Goal: Task Accomplishment & Management: Complete application form

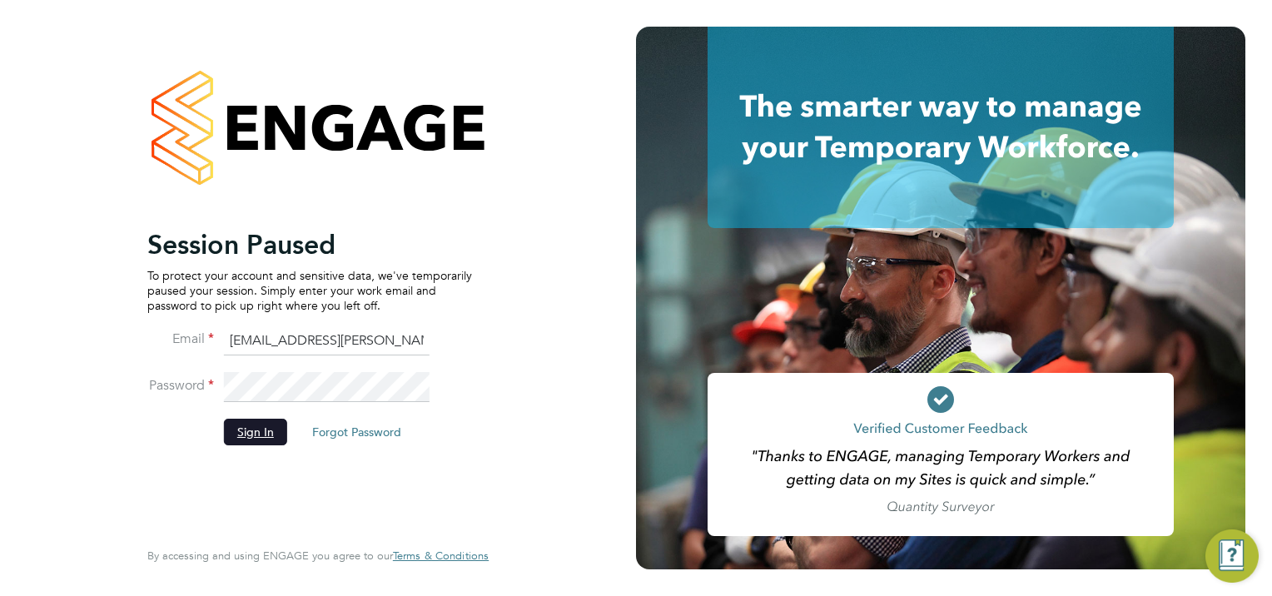
click at [255, 439] on button "Sign In" at bounding box center [255, 432] width 63 height 27
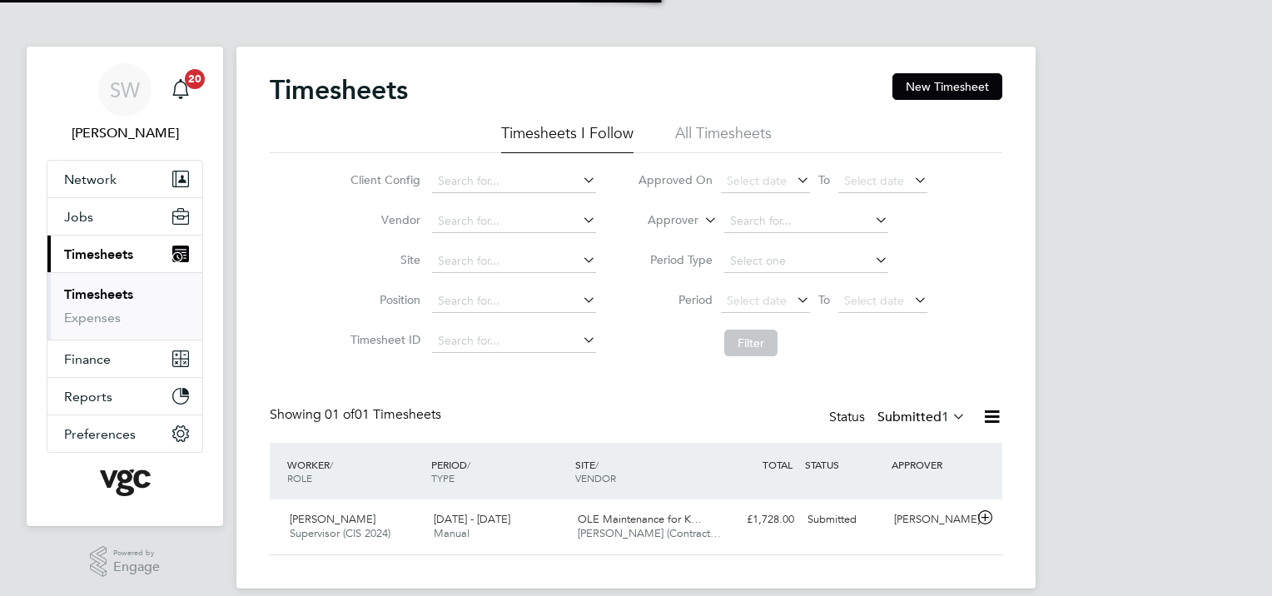
scroll to position [42, 145]
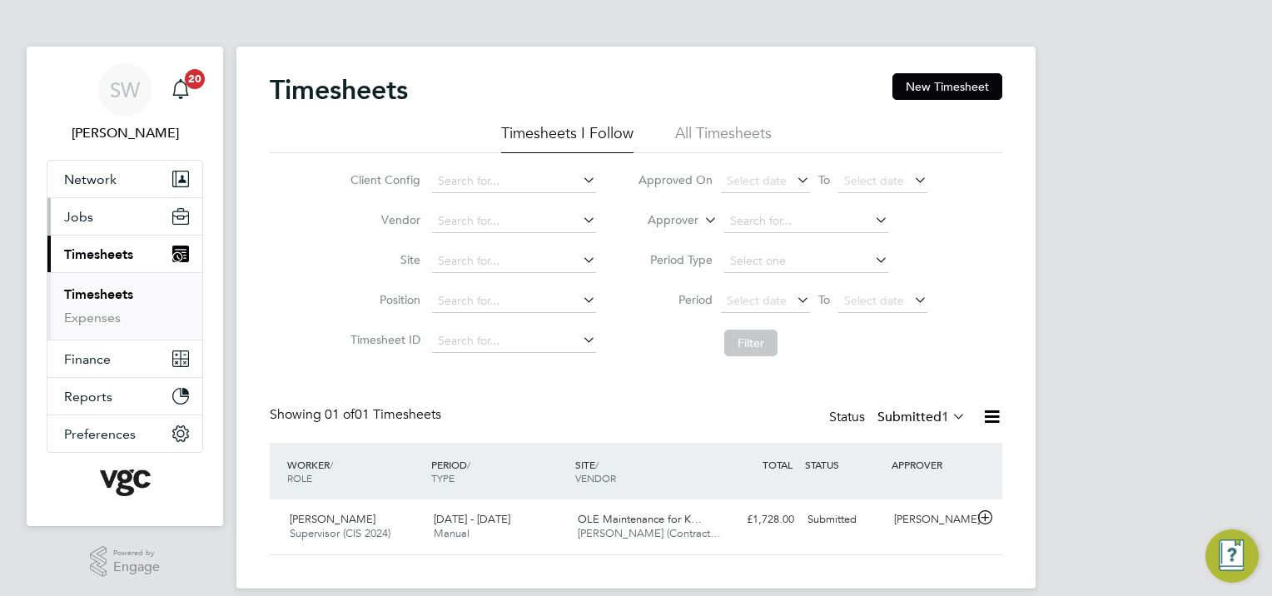
click at [79, 212] on span "Jobs" at bounding box center [78, 217] width 29 height 16
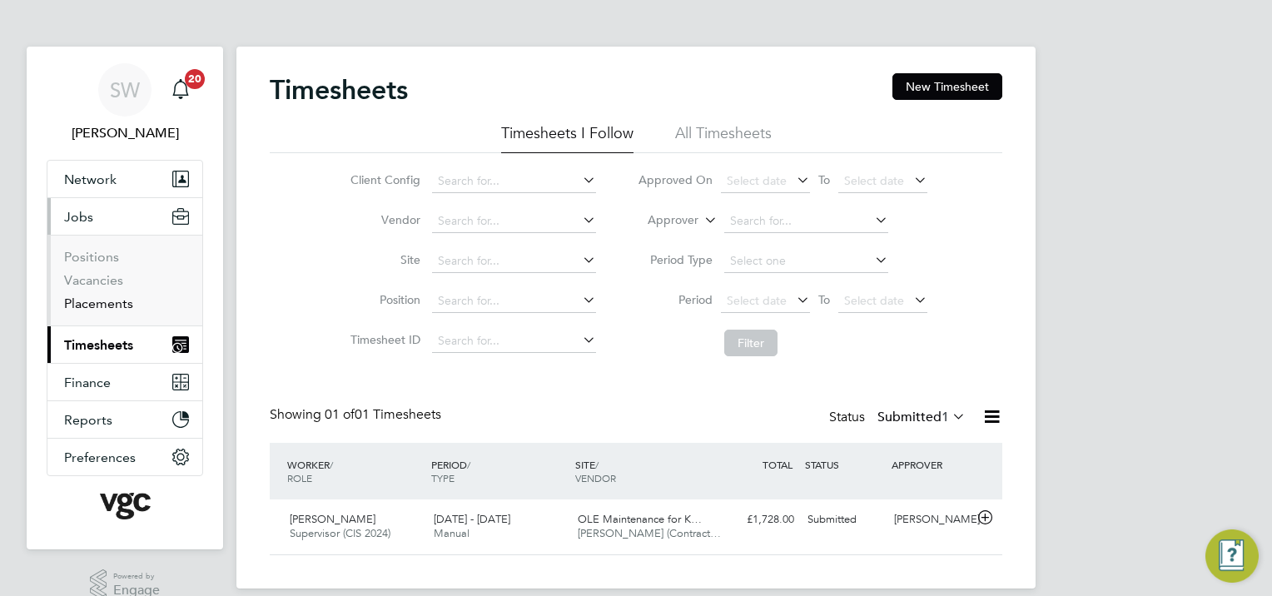
click at [108, 303] on link "Placements" at bounding box center [98, 303] width 69 height 16
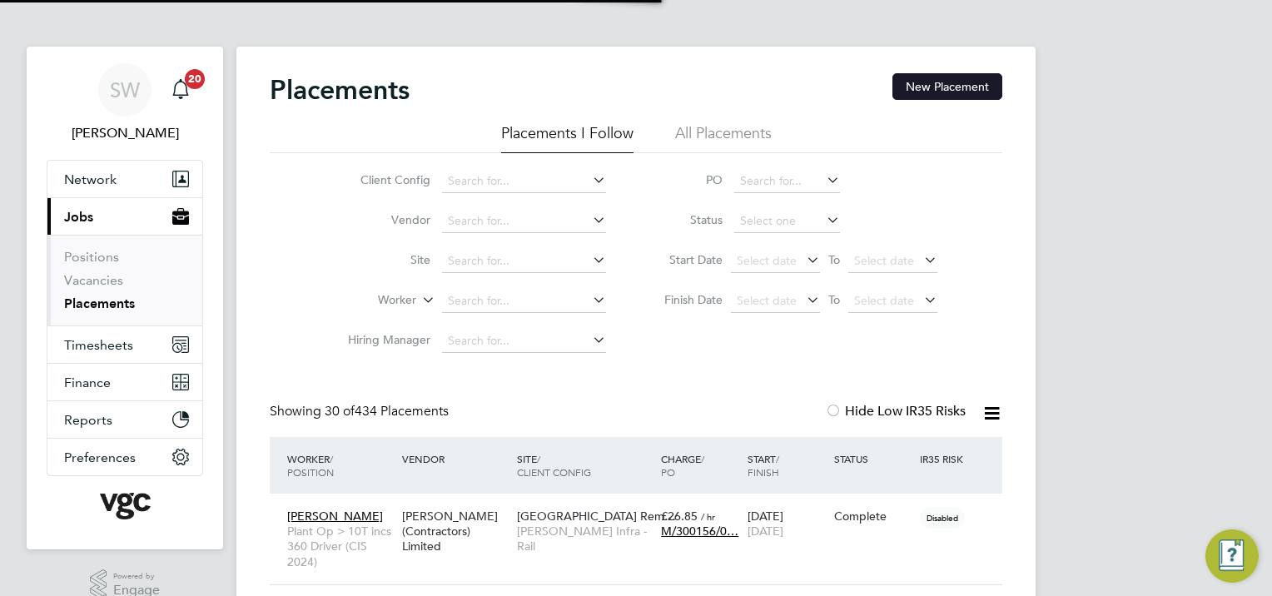
click at [956, 83] on button "New Placement" at bounding box center [947, 86] width 110 height 27
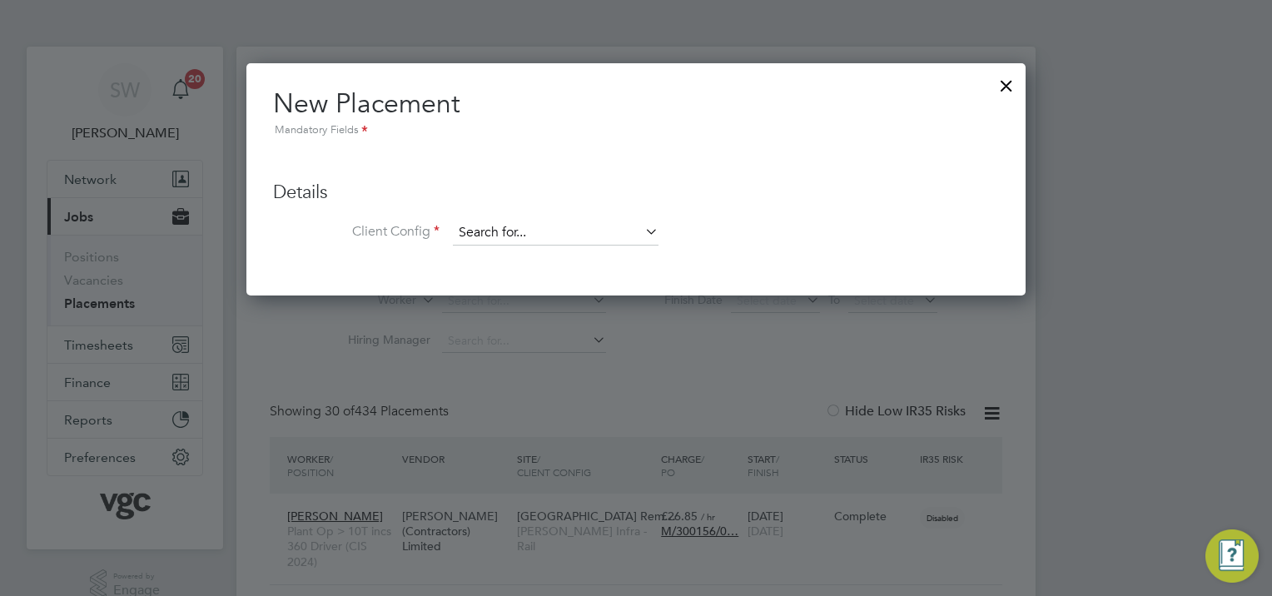
click at [489, 222] on input at bounding box center [556, 233] width 206 height 25
click at [524, 253] on li "Morgan Sindall Infra - Rail" at bounding box center [556, 256] width 206 height 22
type input "[PERSON_NAME] Infra - Rail"
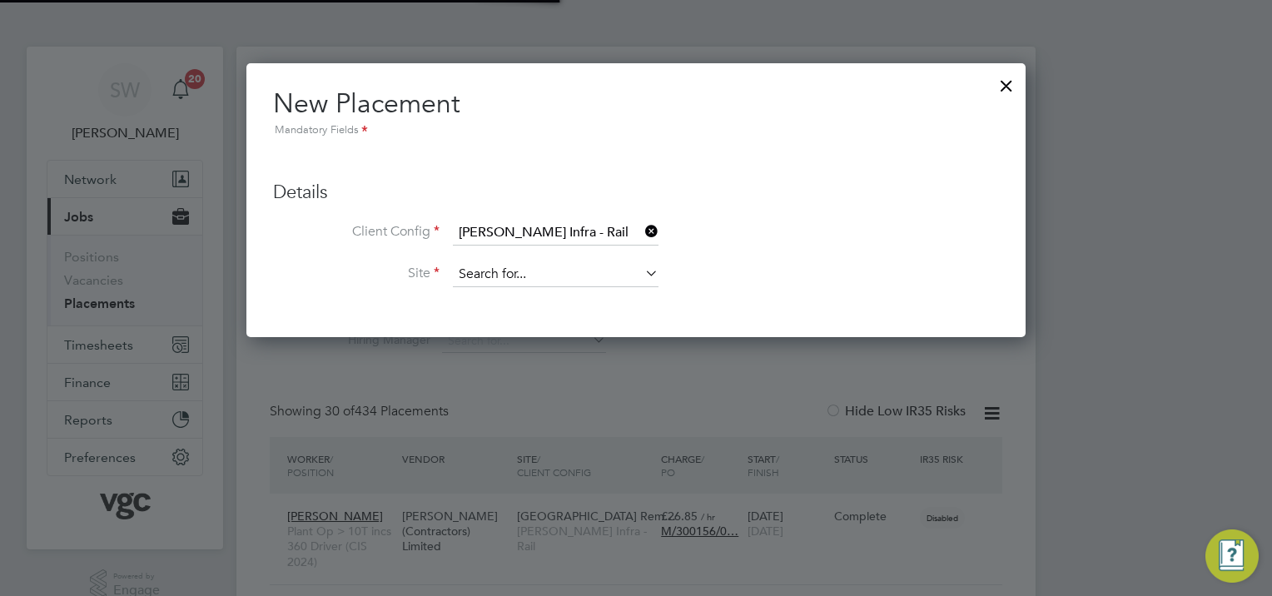
click at [485, 270] on input at bounding box center [556, 274] width 206 height 25
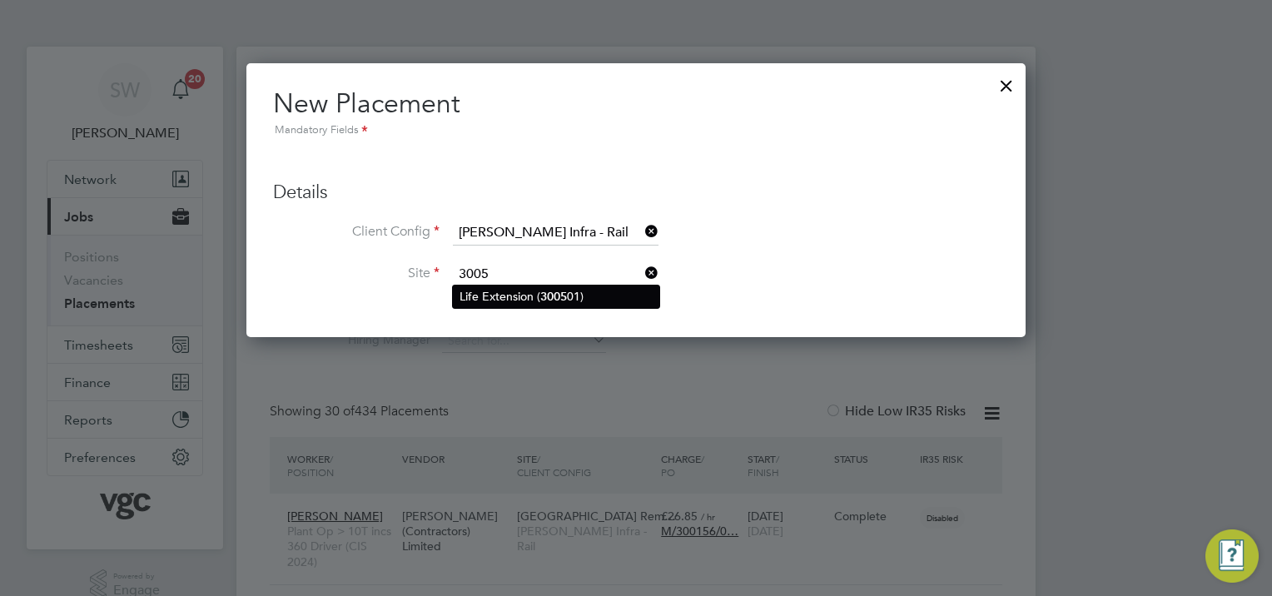
click at [514, 294] on li "Life Extension ( 3005 01)" at bounding box center [556, 296] width 206 height 22
type input "Life Extension (300501)"
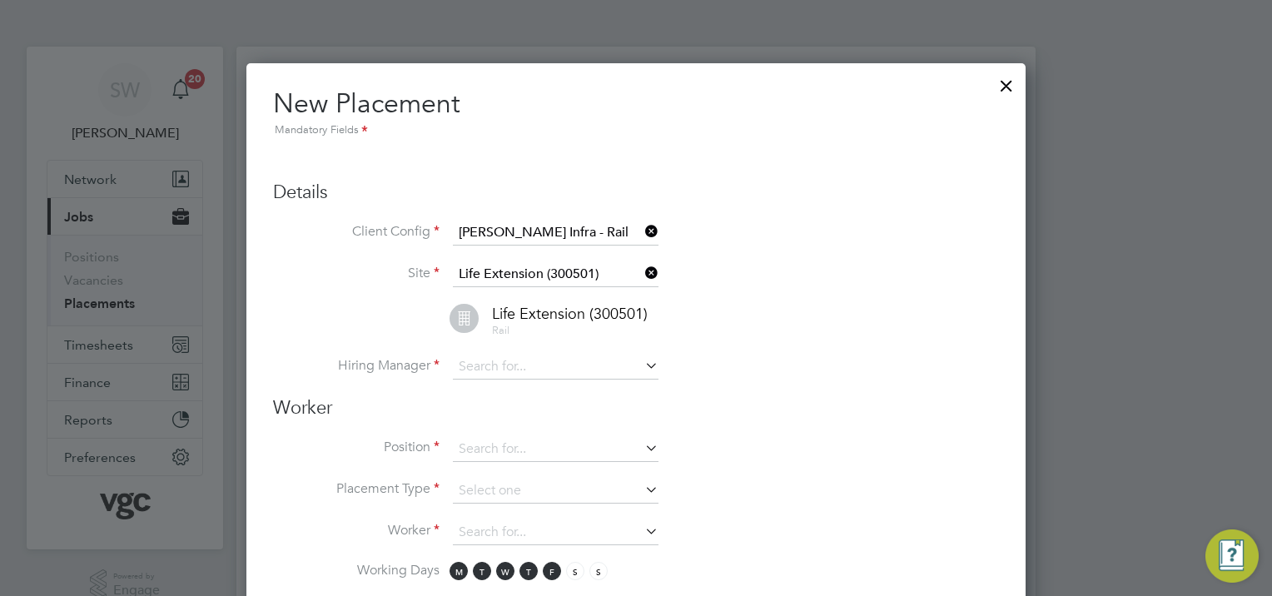
click at [556, 310] on span "Life Extension (300501)" at bounding box center [570, 313] width 156 height 19
click at [509, 355] on input at bounding box center [556, 367] width 206 height 25
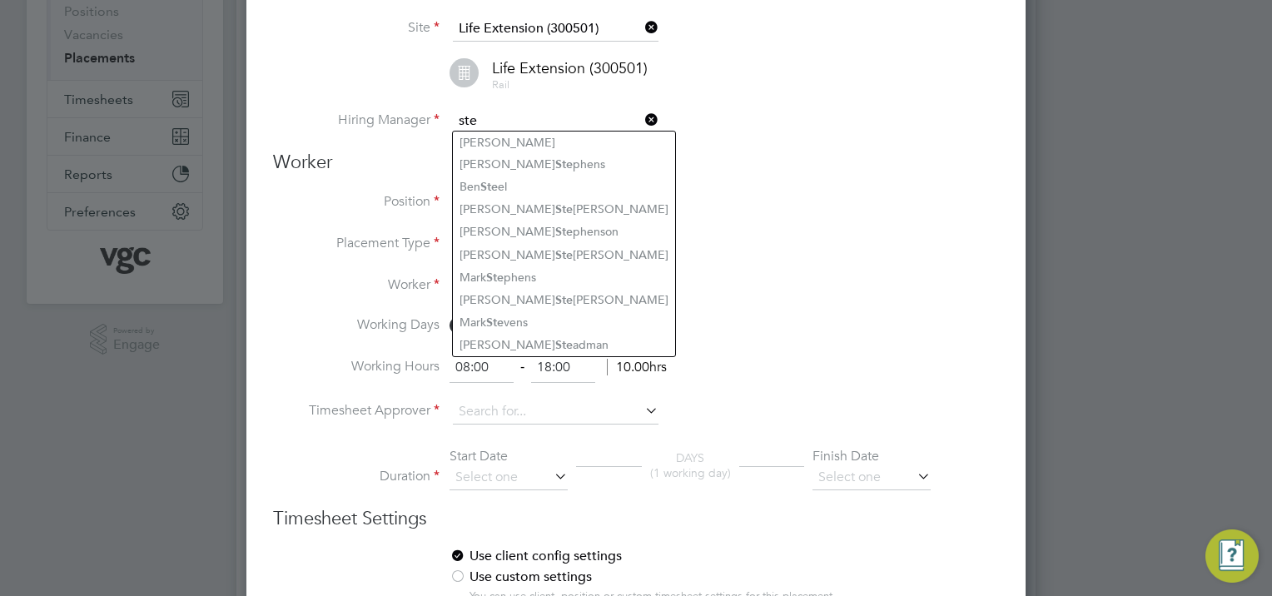
scroll to position [250, 0]
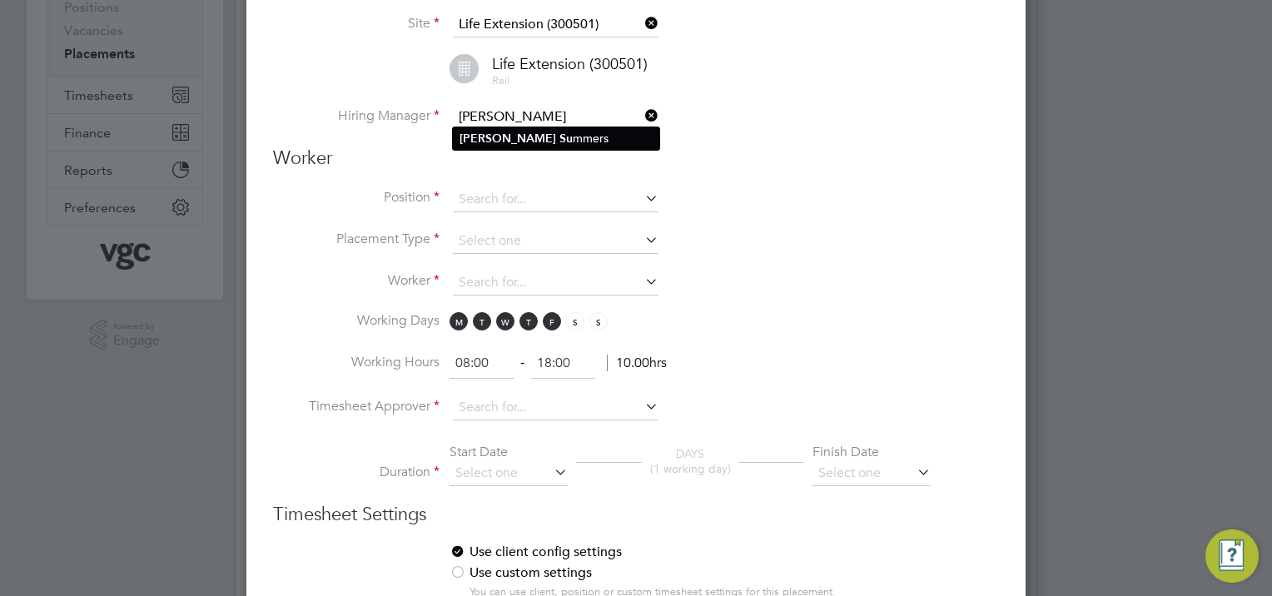
click at [540, 137] on li "Stephen Su mmers" at bounding box center [556, 138] width 206 height 22
type input "[PERSON_NAME]"
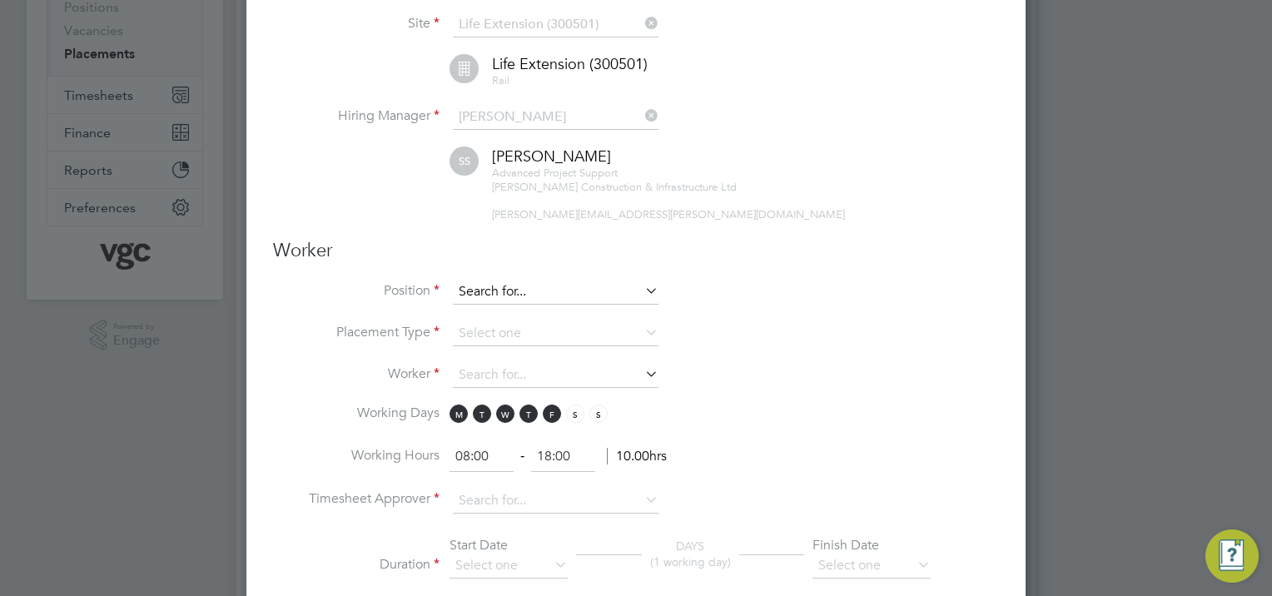
click at [489, 281] on input at bounding box center [556, 292] width 206 height 25
click at [473, 281] on input at bounding box center [556, 292] width 206 height 25
click at [529, 469] on li "Super visor (CIS 2024)" at bounding box center [591, 470] width 276 height 22
type input "Supervisor (CIS 2024)"
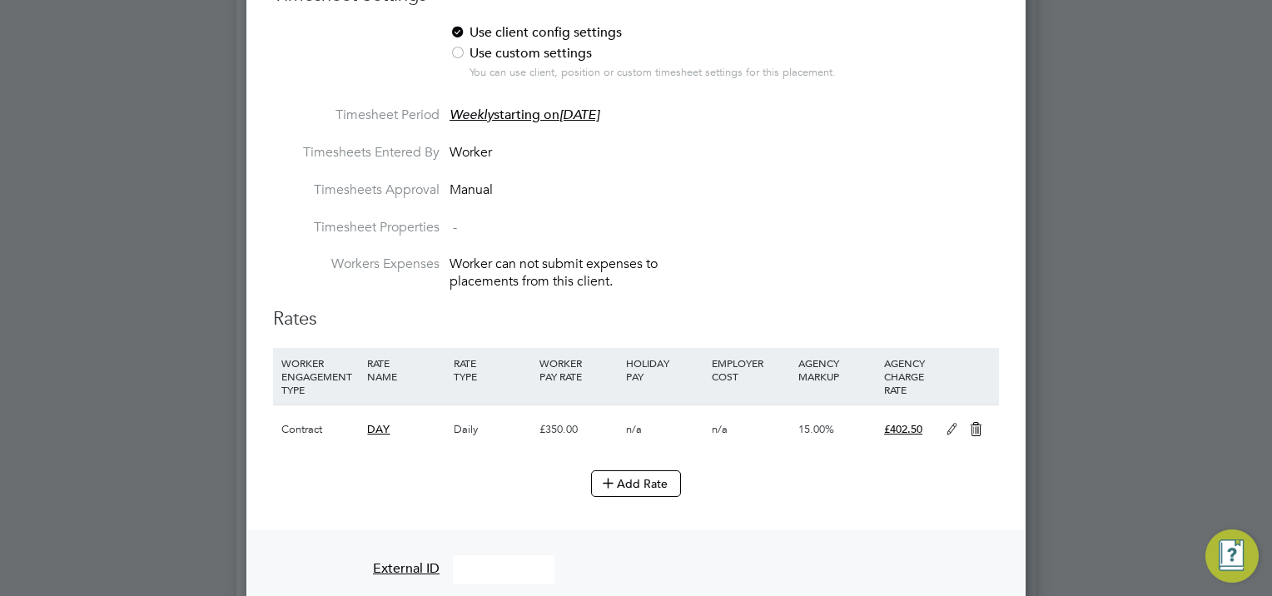
scroll to position [916, 0]
drag, startPoint x: 952, startPoint y: 417, endPoint x: 896, endPoint y: 426, distance: 56.5
click at [949, 422] on icon at bounding box center [951, 428] width 21 height 13
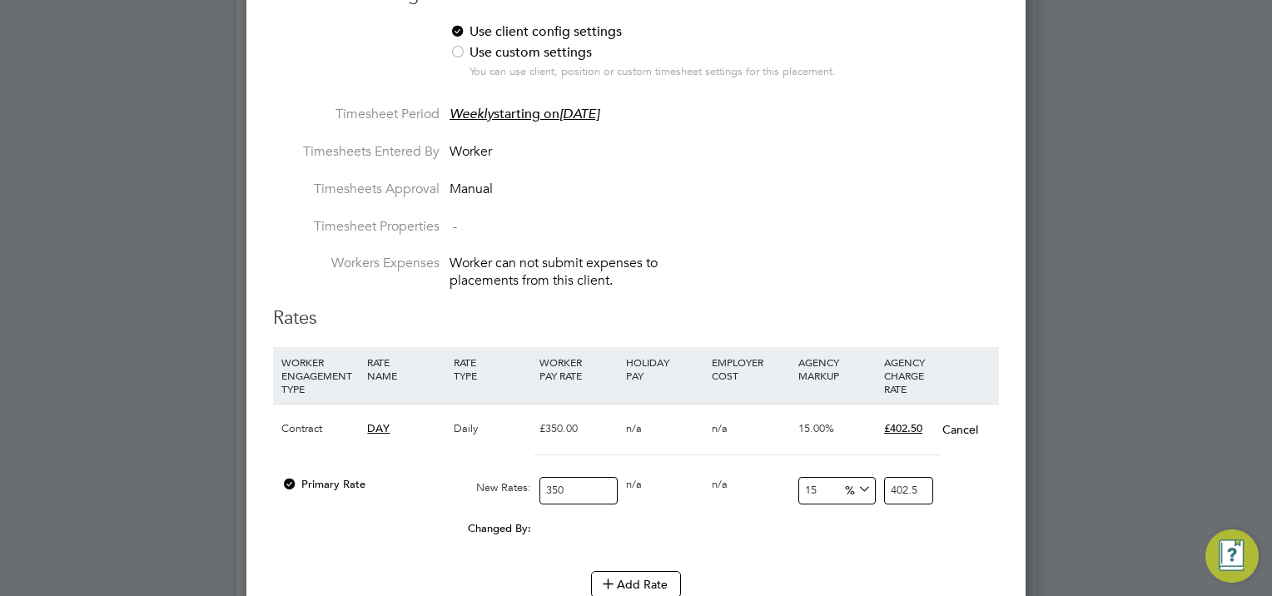
click at [577, 481] on input "350" at bounding box center [577, 490] width 77 height 27
type input "35"
type input "40.25"
type input "3"
type input "3.45"
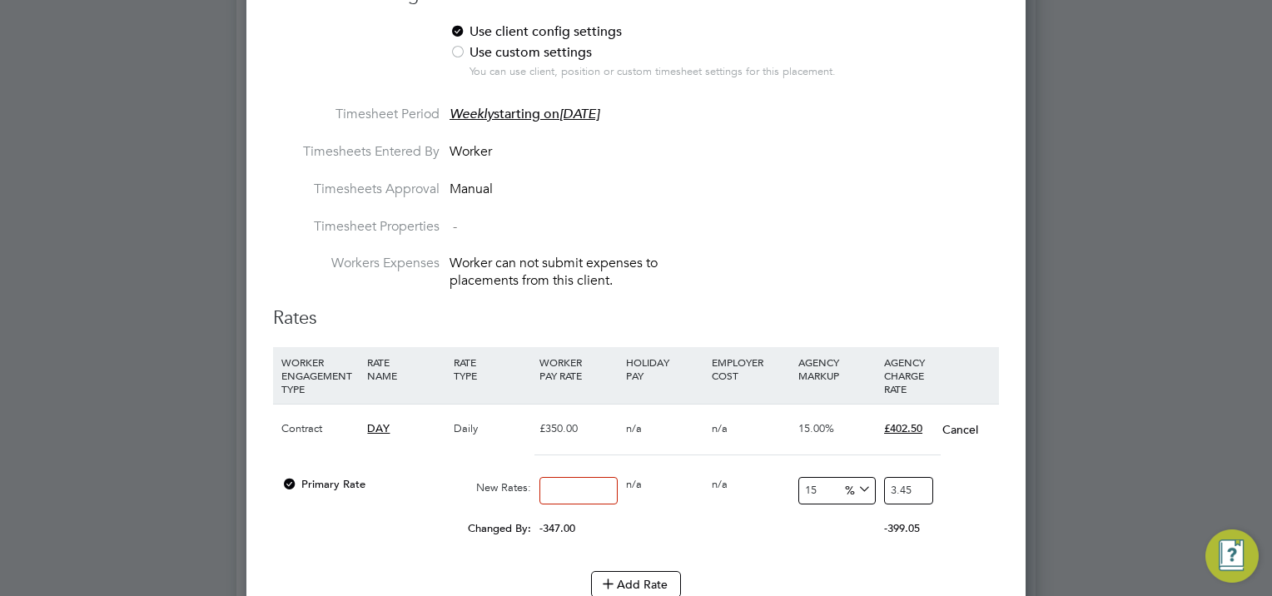
type input "4"
type input "4.6"
type input "40"
type input "46"
type input "400"
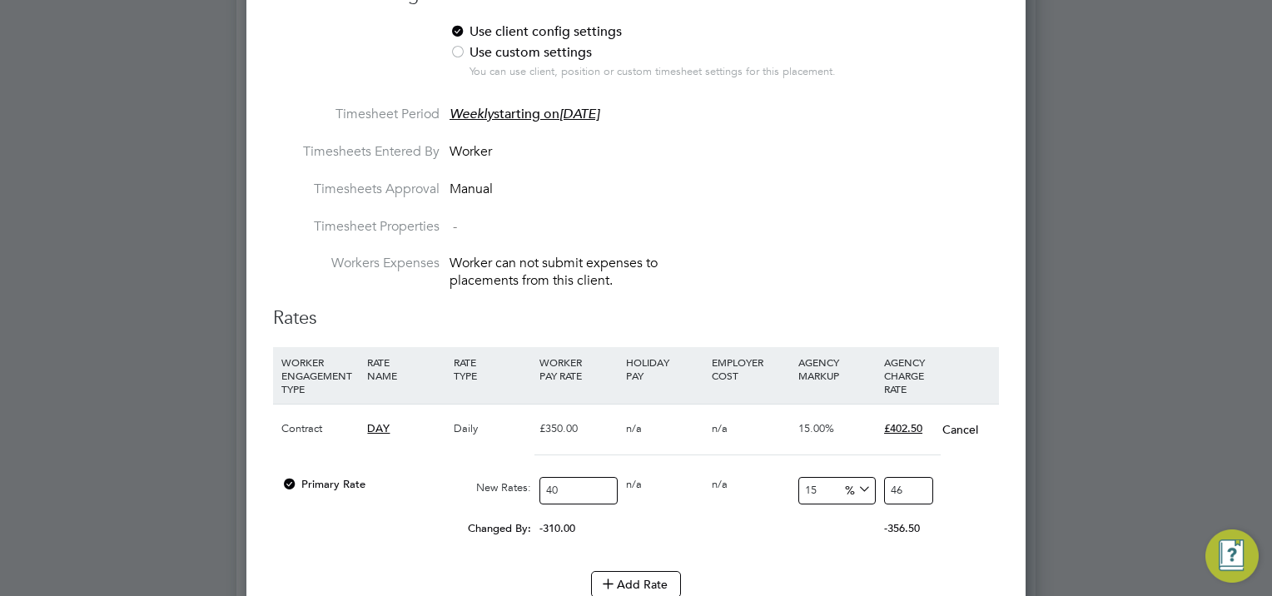
type input "460"
type input "400"
click at [827, 482] on input "15" at bounding box center [836, 490] width 77 height 27
type input "1"
type input "404"
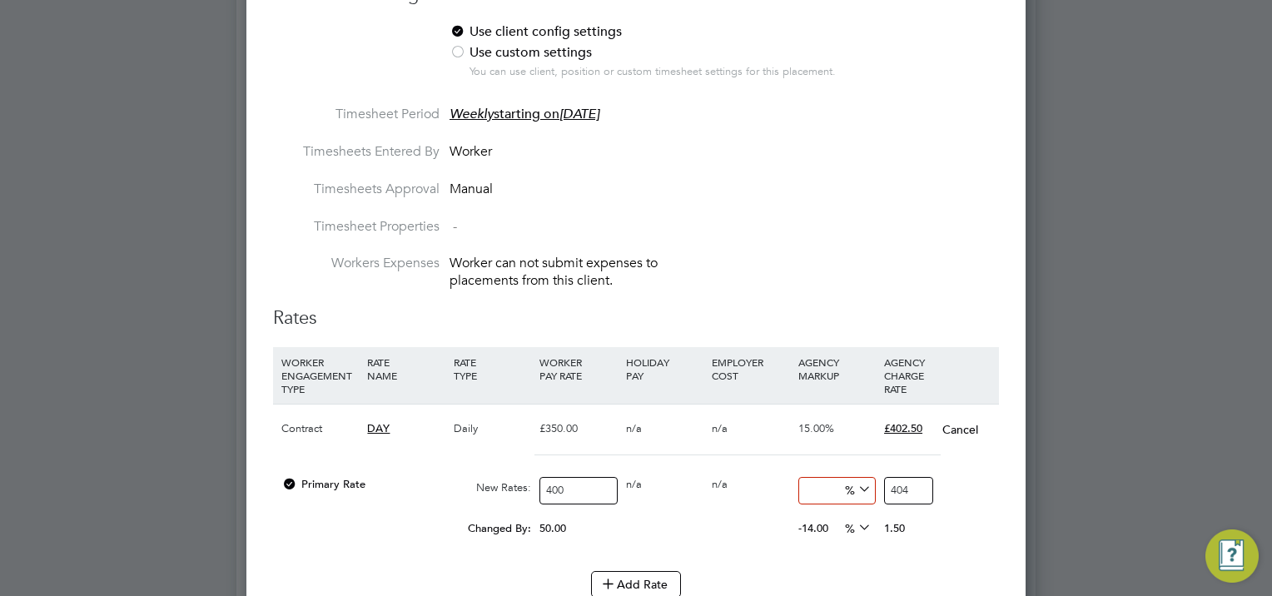
type input "8"
type input "432"
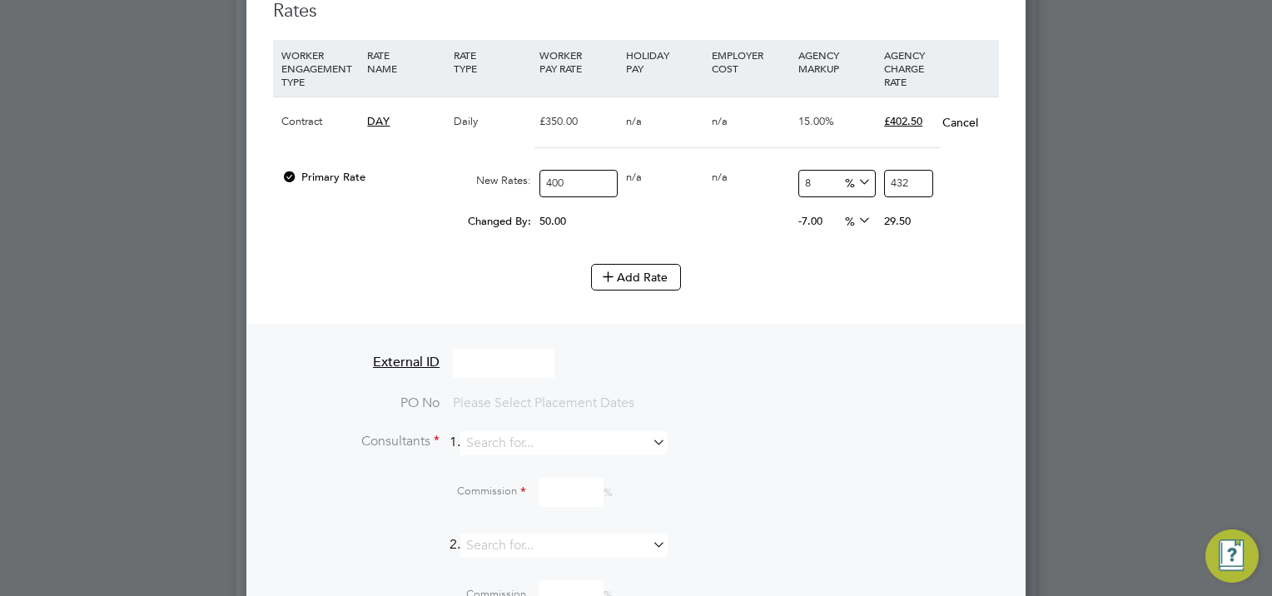
scroll to position [1249, 0]
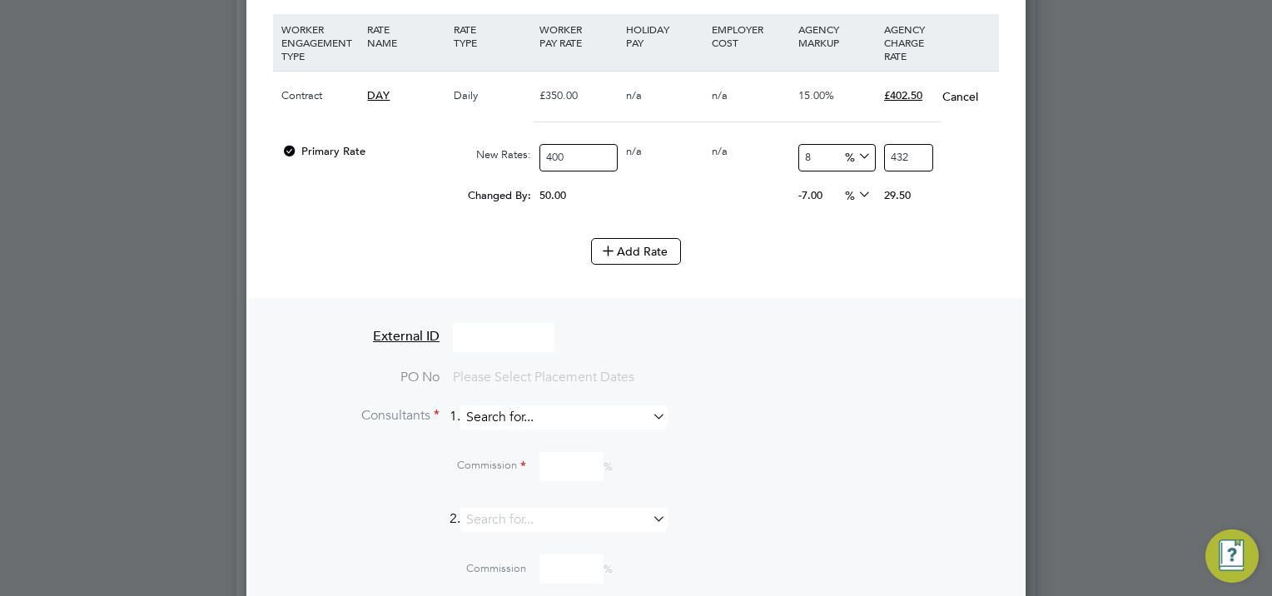
type input "8"
click at [507, 410] on input at bounding box center [563, 417] width 206 height 24
click at [574, 429] on b "Woodcock" at bounding box center [622, 432] width 97 height 14
type input "[PERSON_NAME]"
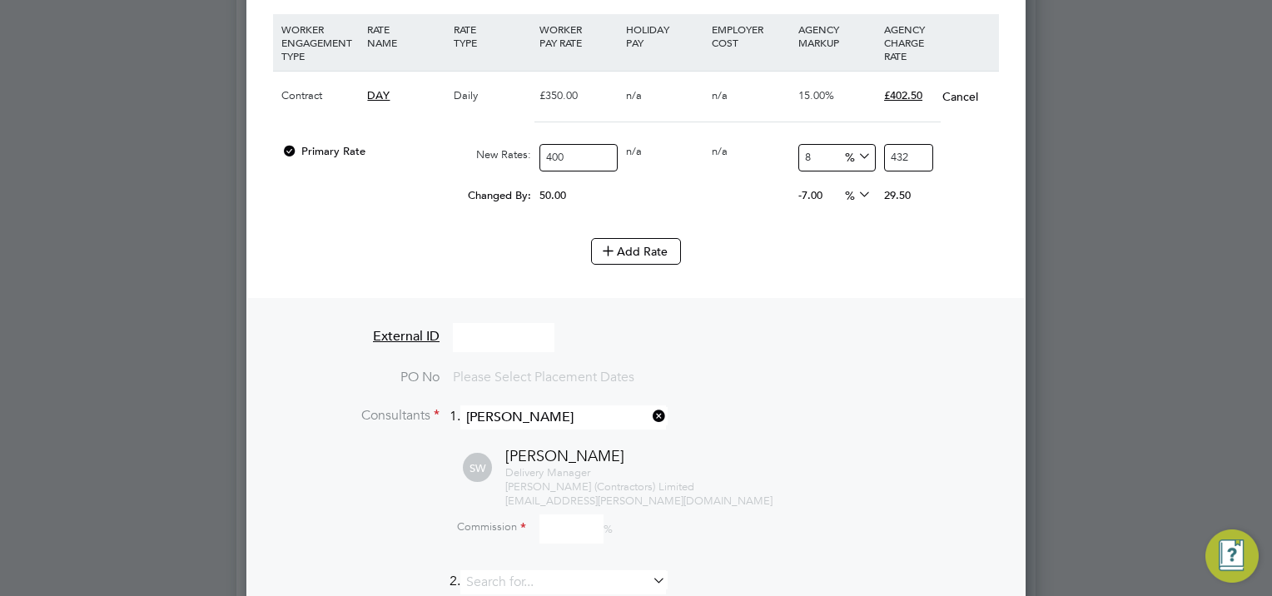
click at [563, 523] on input at bounding box center [571, 528] width 64 height 29
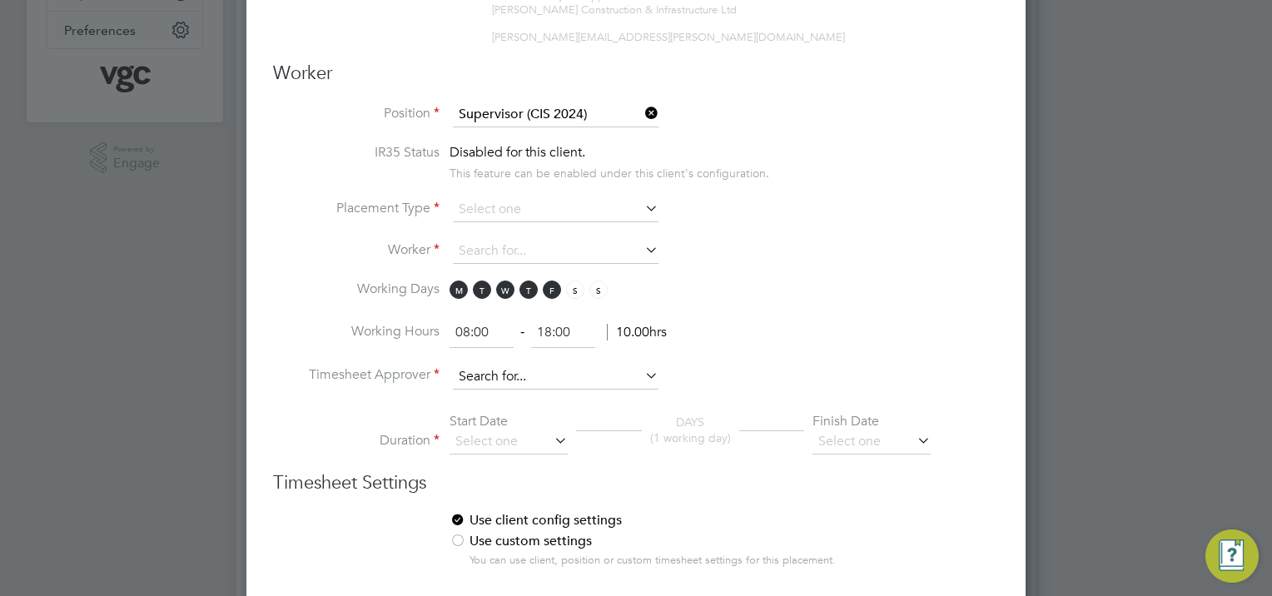
scroll to position [416, 0]
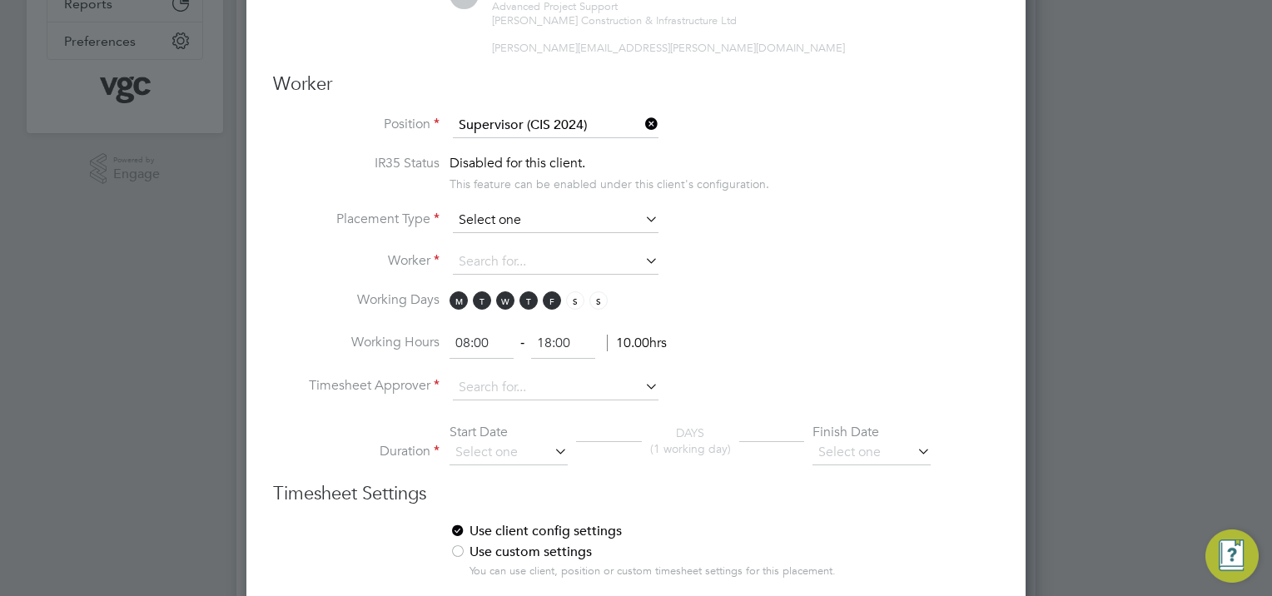
type input "0"
click at [496, 211] on input at bounding box center [556, 220] width 206 height 25
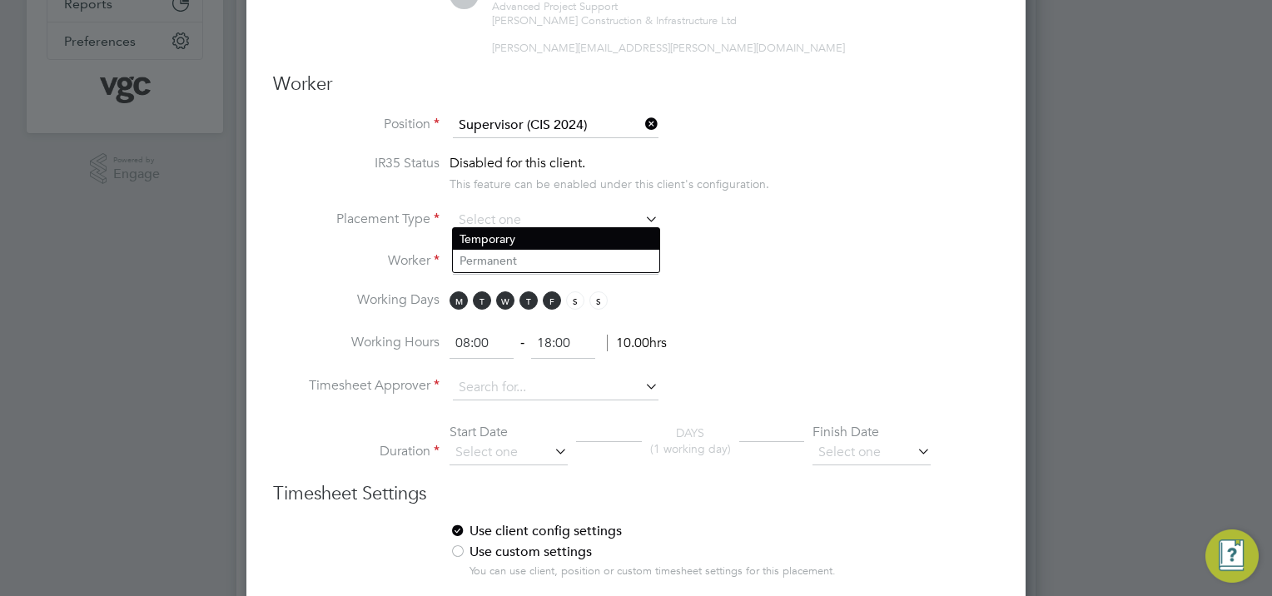
click at [498, 234] on li "Temporary" at bounding box center [556, 239] width 206 height 22
type input "Temporary"
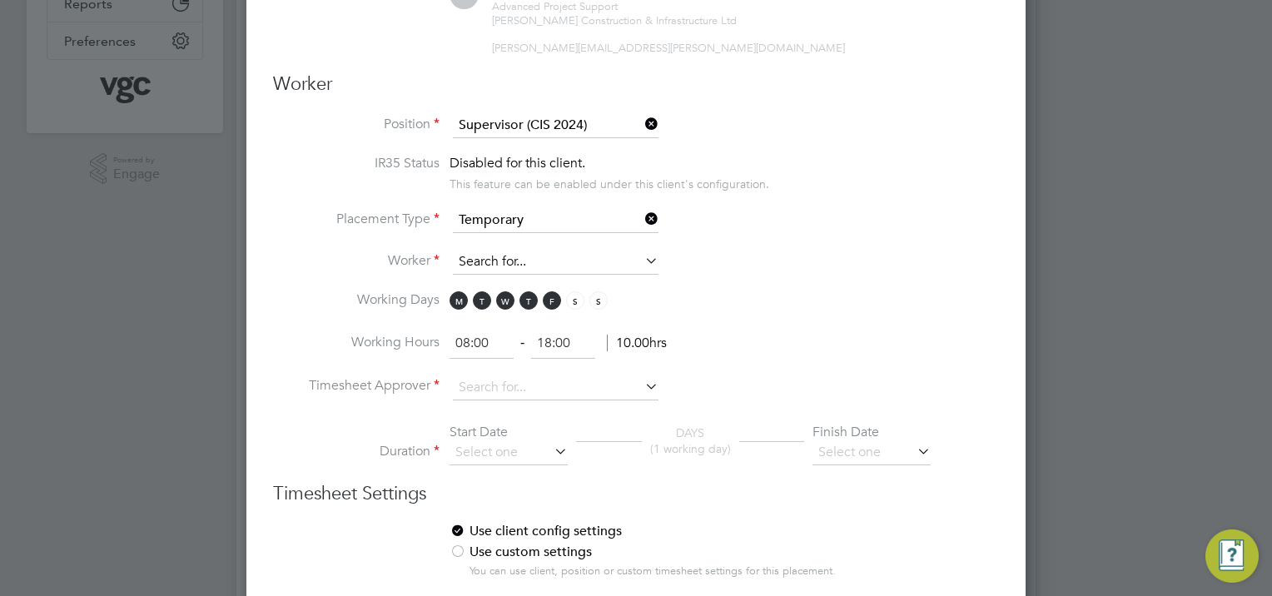
click at [481, 253] on input at bounding box center [556, 262] width 206 height 25
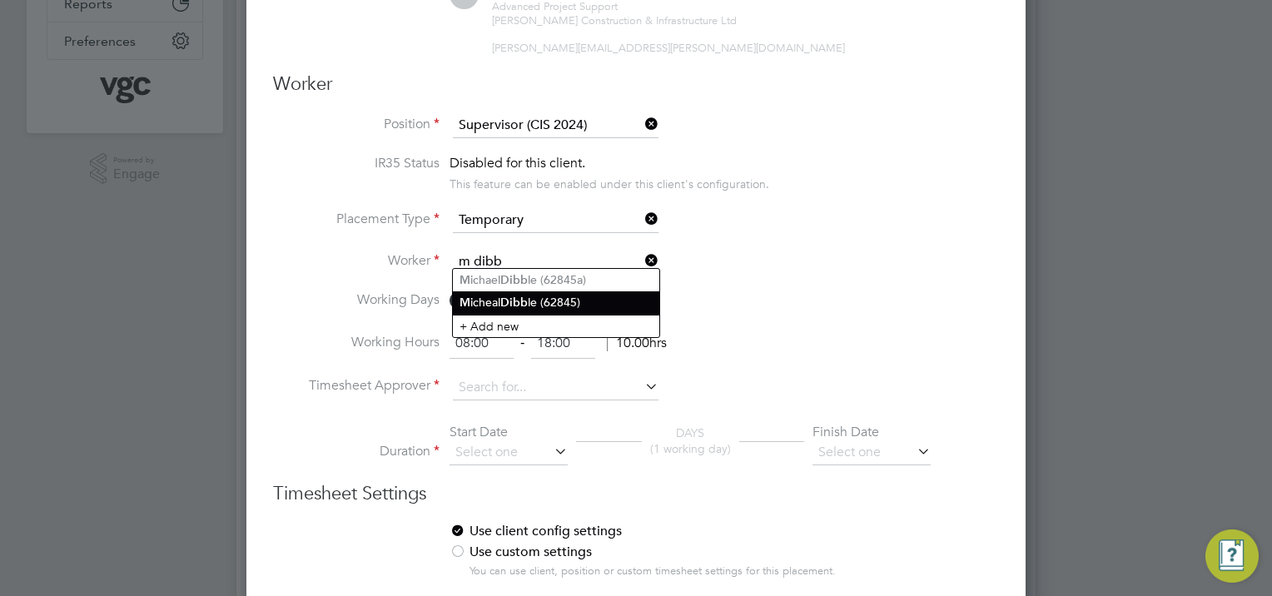
click at [516, 299] on b "Dibb" at bounding box center [513, 302] width 27 height 14
type input "Micheal Dibble (62845)"
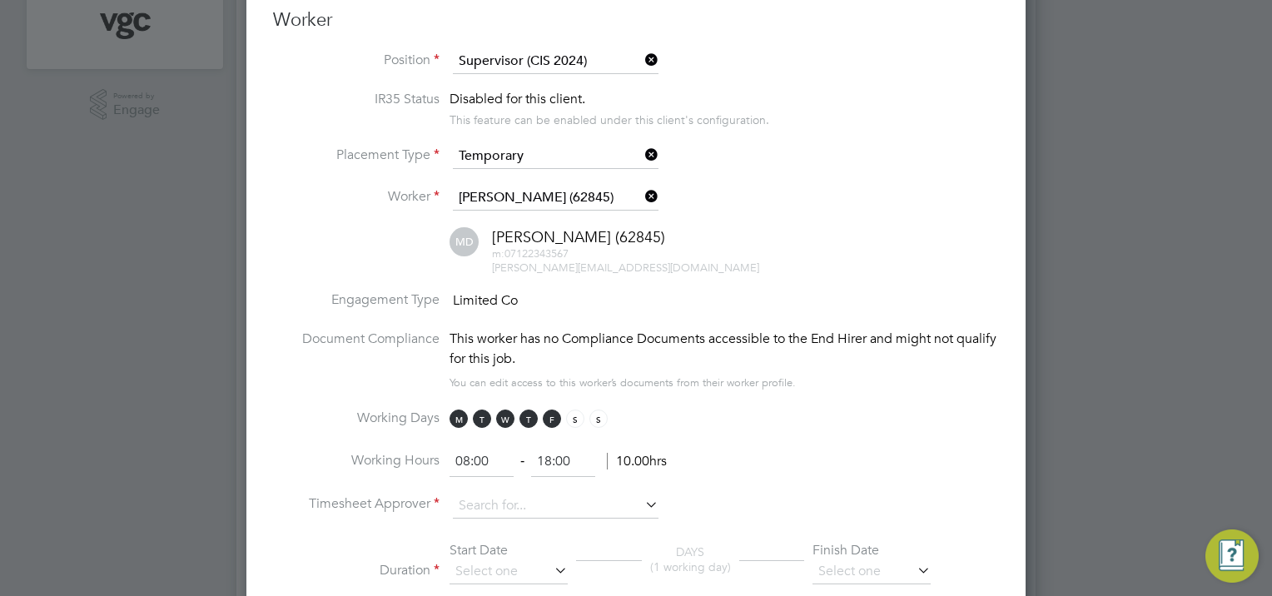
scroll to position [583, 0]
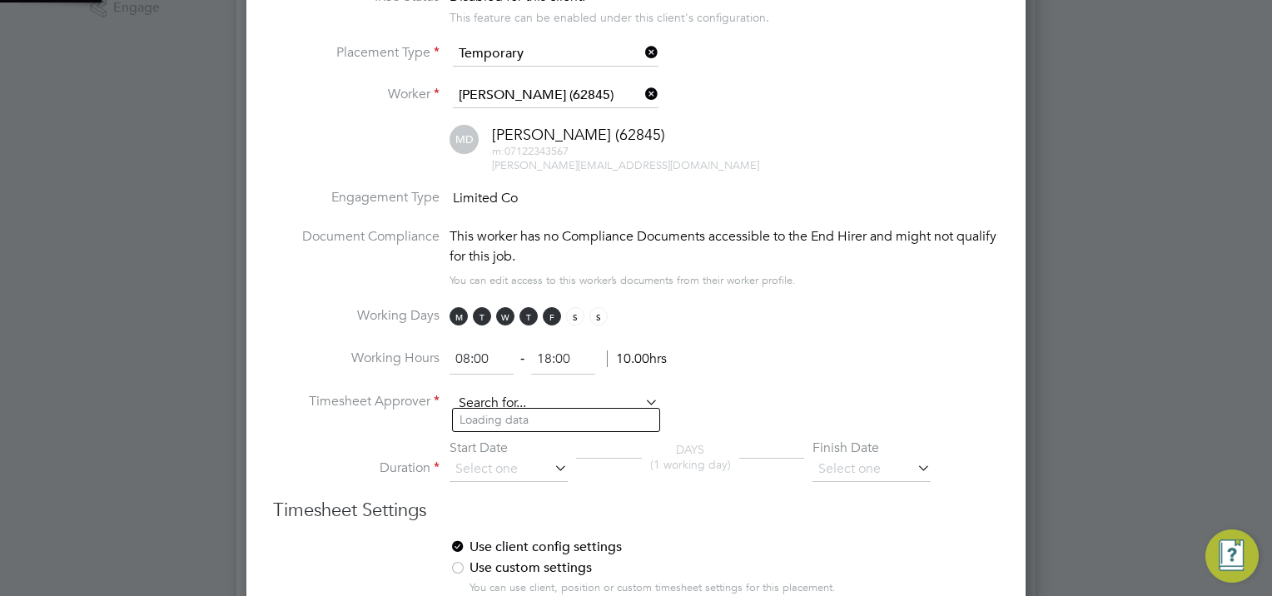
click at [484, 391] on input at bounding box center [556, 403] width 206 height 25
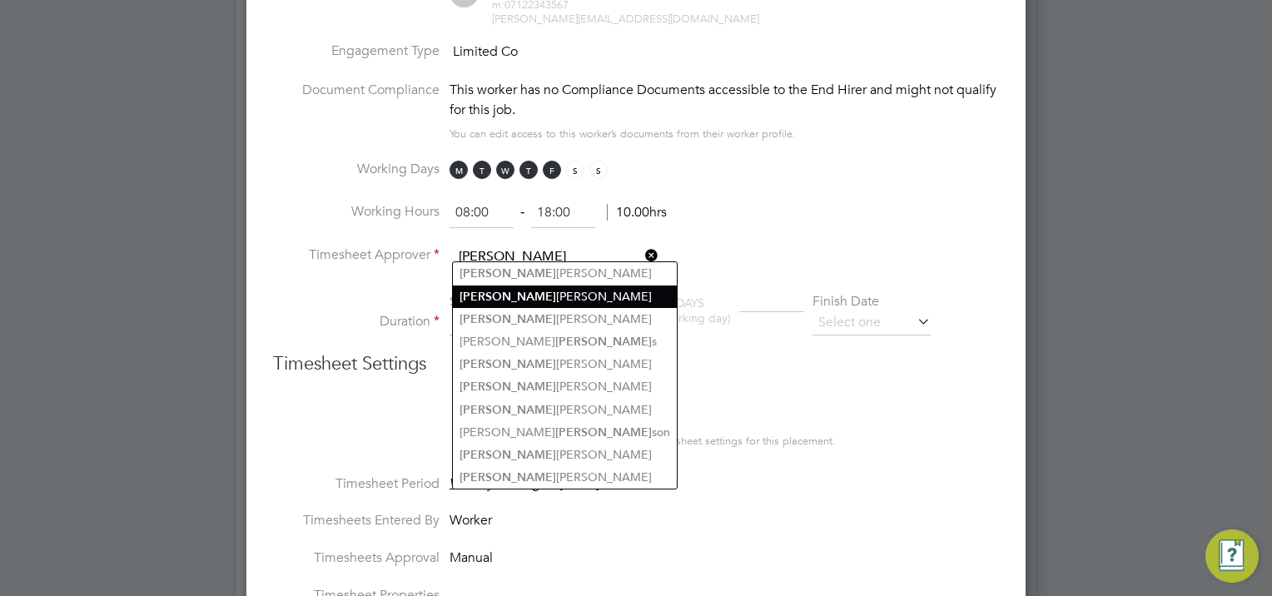
scroll to position [749, 0]
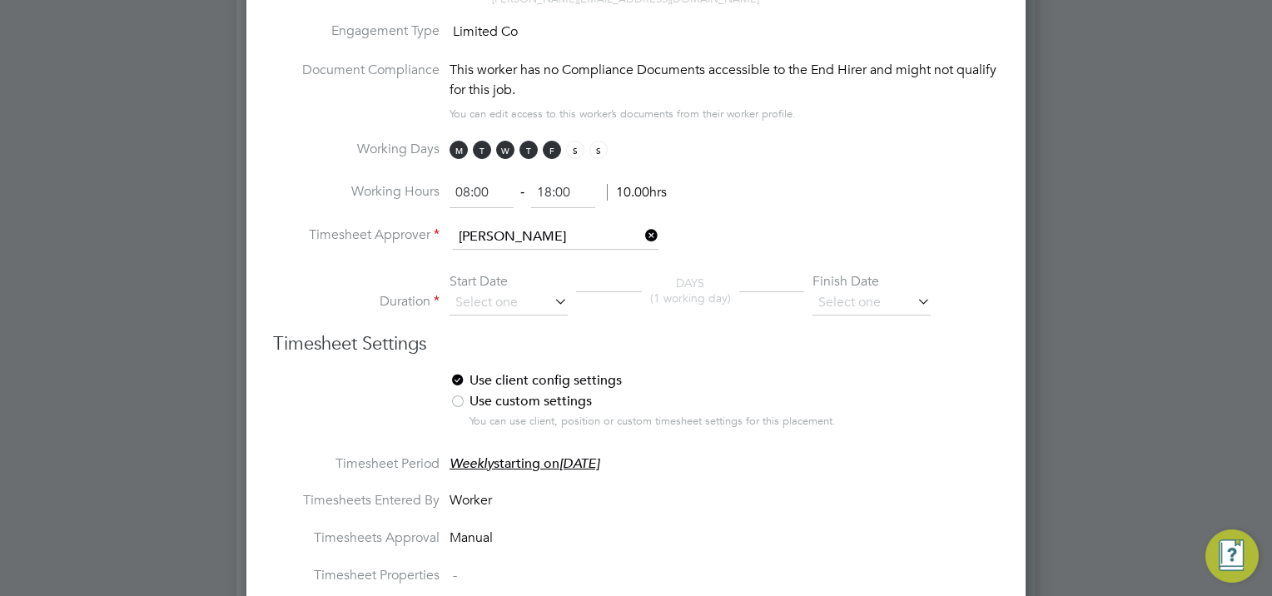
click at [543, 288] on li "Stephen Summers" at bounding box center [565, 299] width 224 height 22
type input "[PERSON_NAME]"
click at [506, 293] on input at bounding box center [508, 302] width 118 height 25
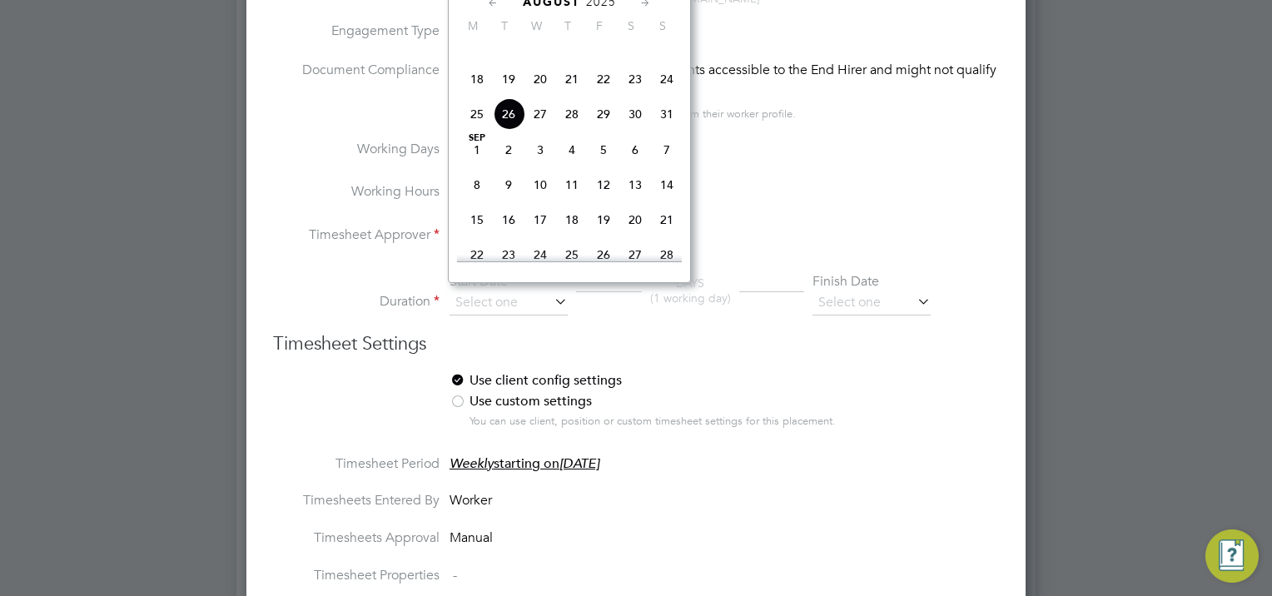
click at [476, 95] on span "18" at bounding box center [477, 79] width 32 height 32
type input "[DATE]"
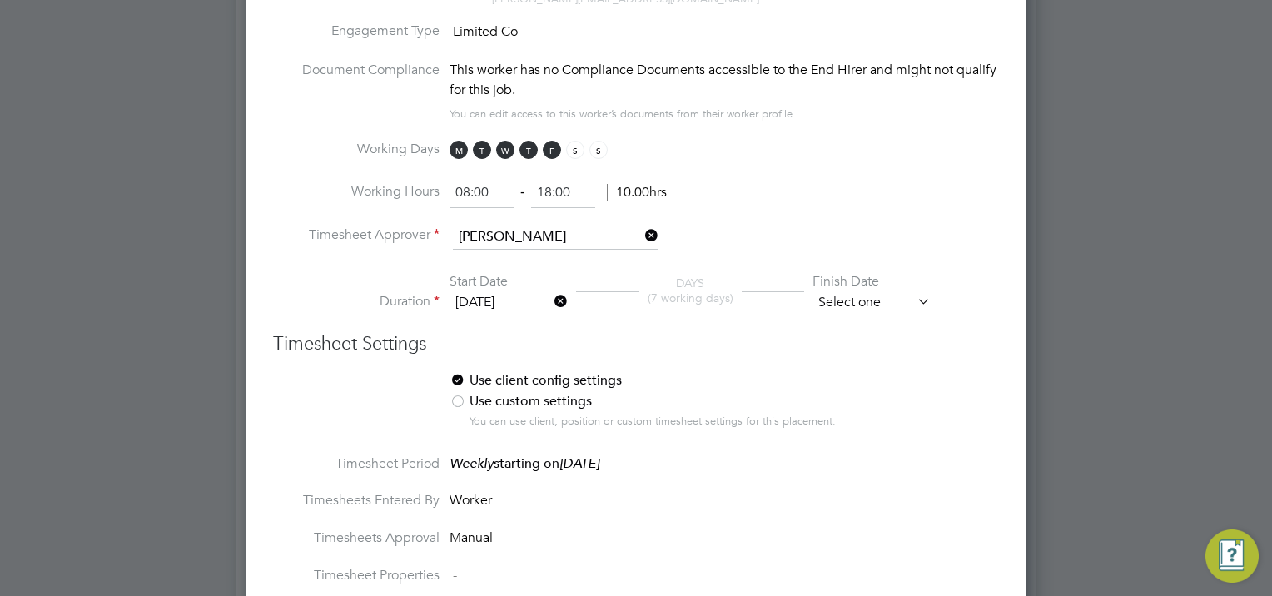
click at [856, 291] on input at bounding box center [871, 302] width 118 height 25
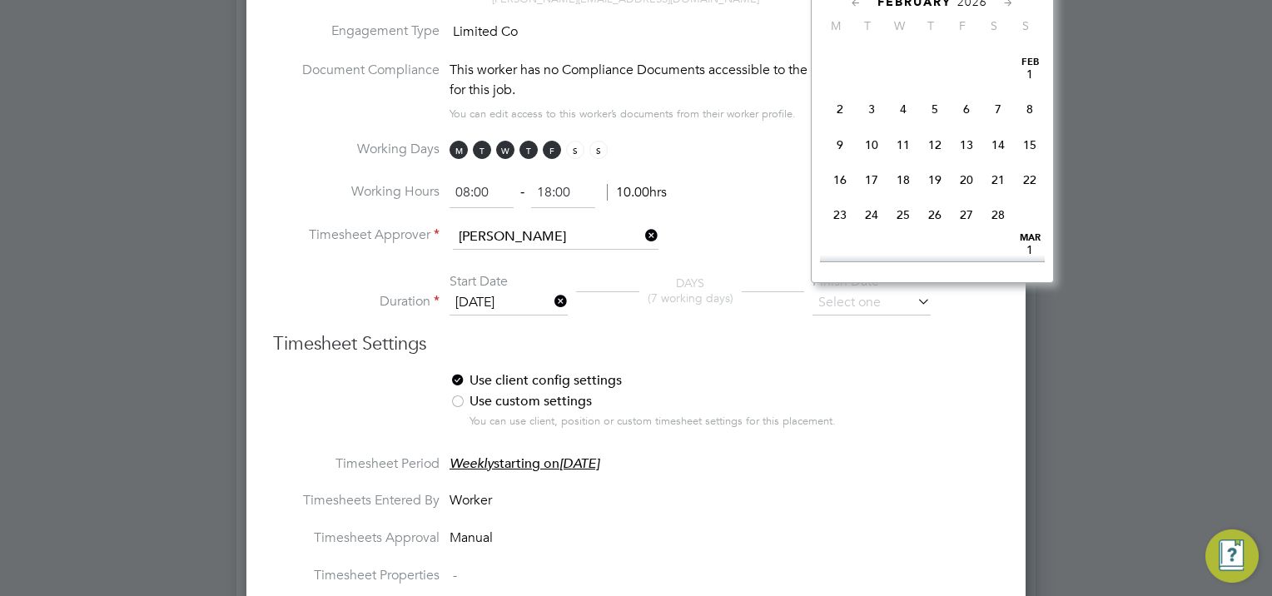
scroll to position [1629, 0]
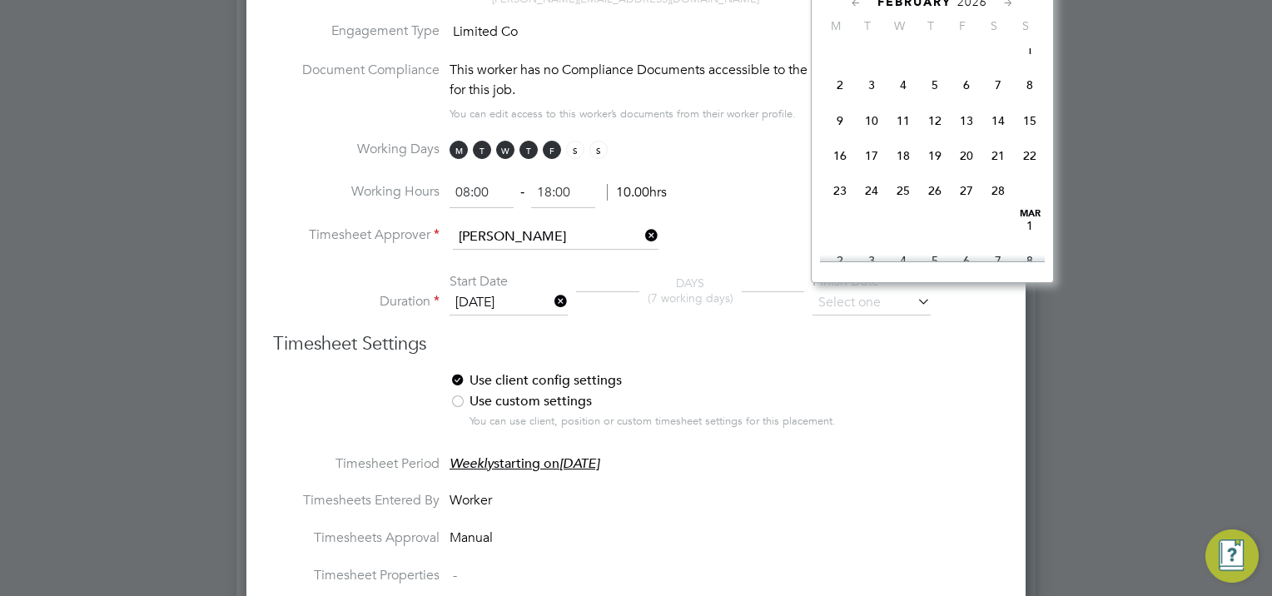
drag, startPoint x: 932, startPoint y: 239, endPoint x: 923, endPoint y: 236, distance: 9.5
click at [933, 206] on span "26" at bounding box center [935, 191] width 32 height 32
type input "26 Feb 2026"
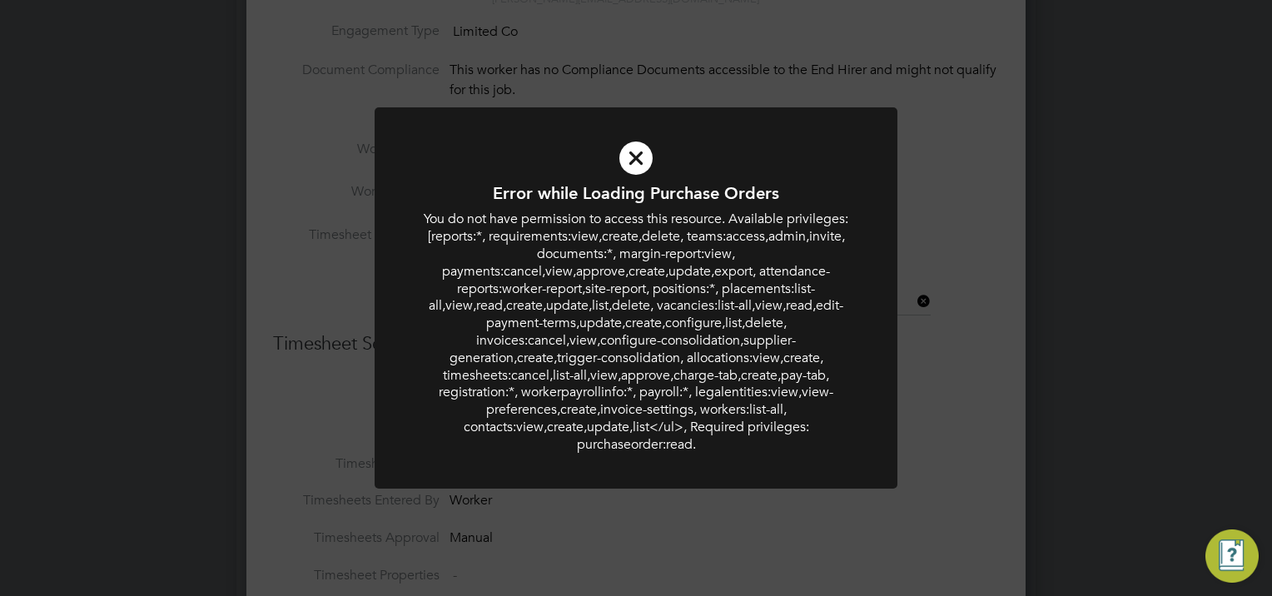
drag, startPoint x: 945, startPoint y: 443, endPoint x: 926, endPoint y: 437, distance: 20.0
click at [945, 441] on div "Error while Loading Purchase Orders You do not have permission to access this r…" at bounding box center [636, 298] width 1272 height 596
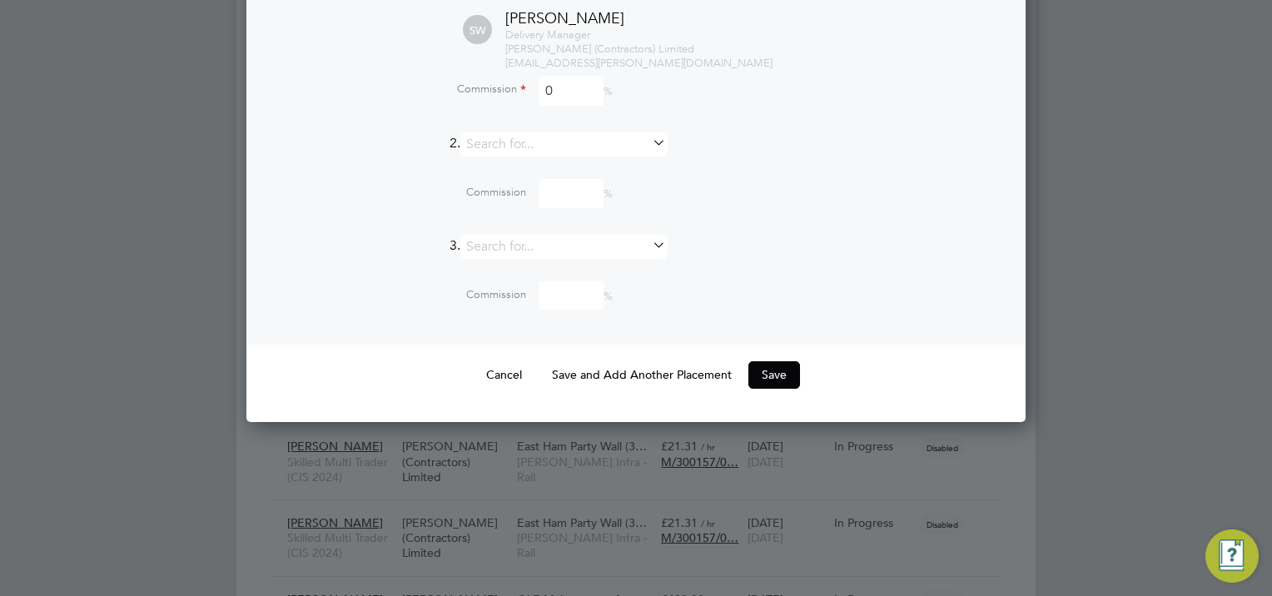
scroll to position [1998, 0]
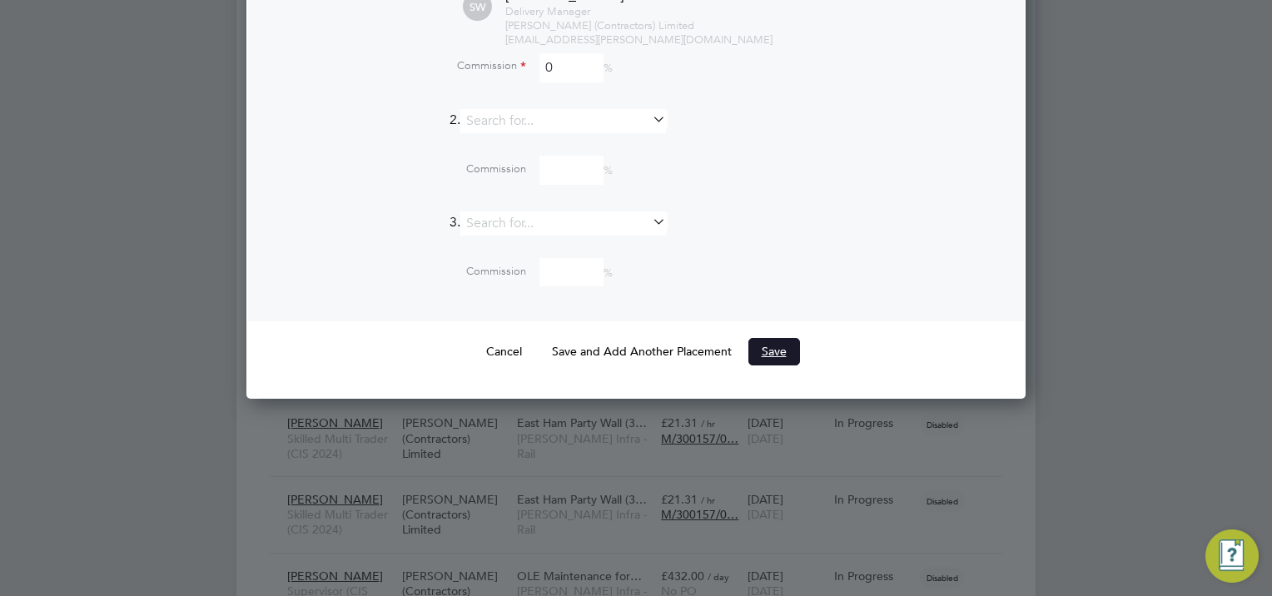
click at [772, 338] on button "Save" at bounding box center [774, 351] width 52 height 27
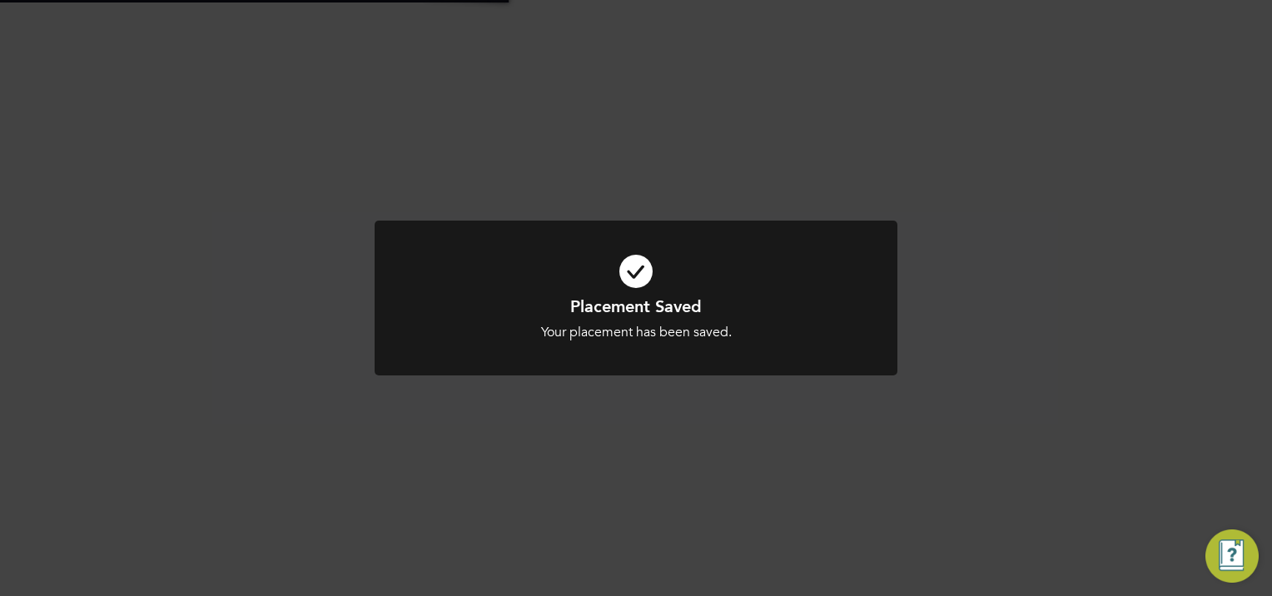
scroll to position [8, 7]
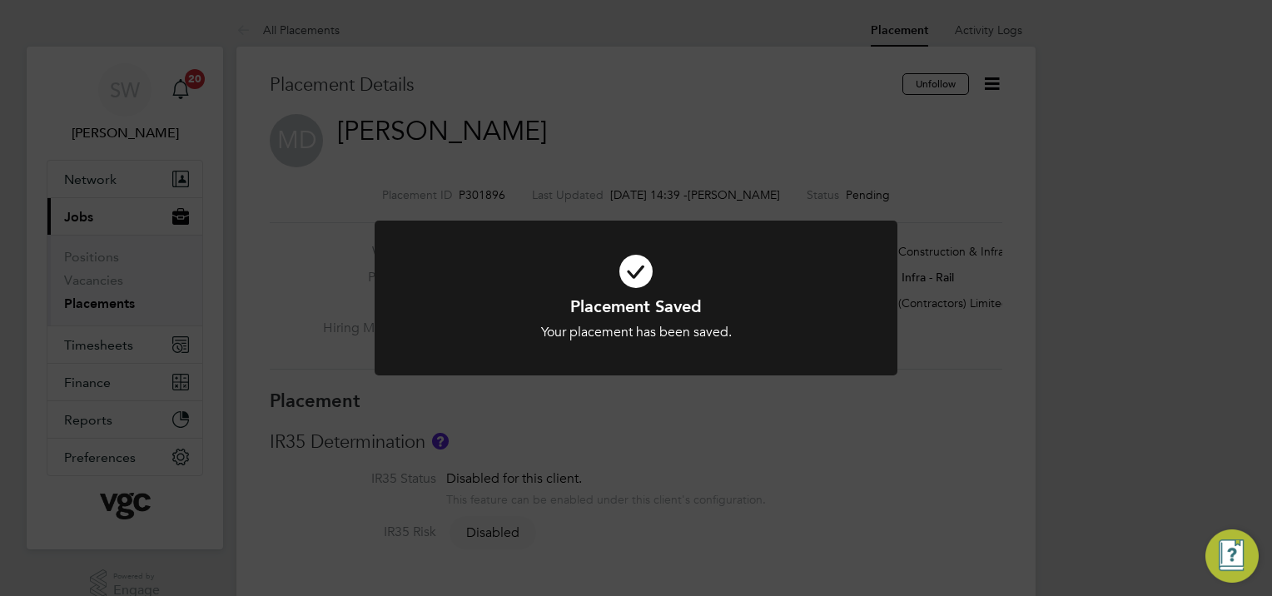
click at [995, 83] on div "Placement Saved Your placement has been saved. Cancel Okay" at bounding box center [636, 298] width 1272 height 596
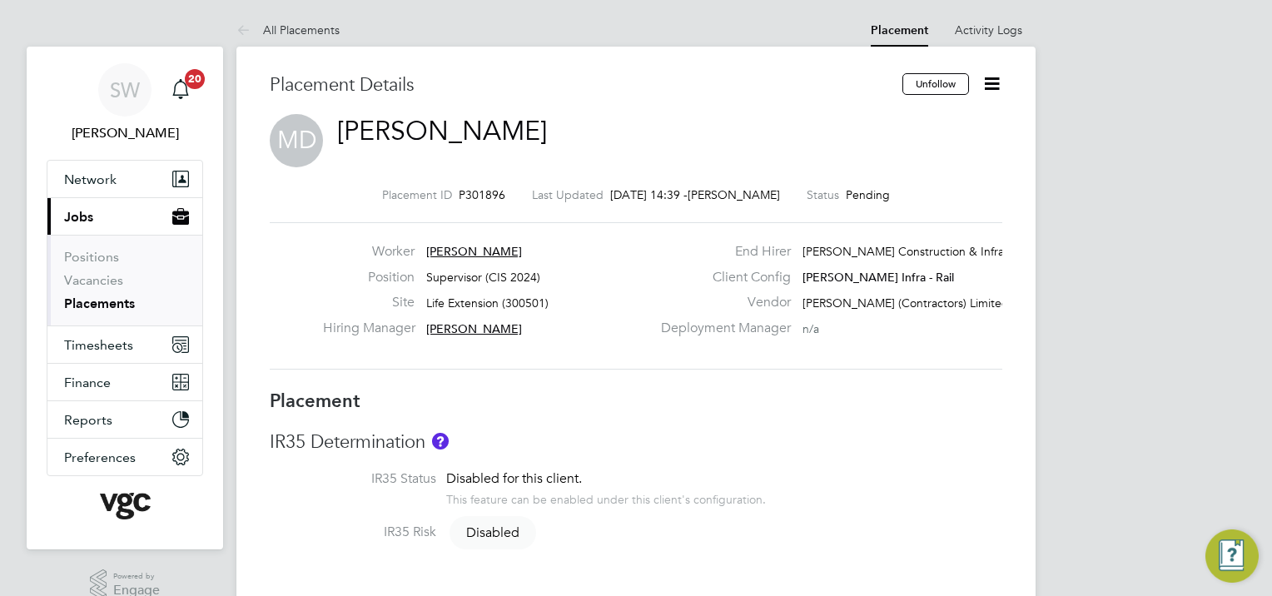
click at [989, 80] on icon at bounding box center [991, 83] width 21 height 21
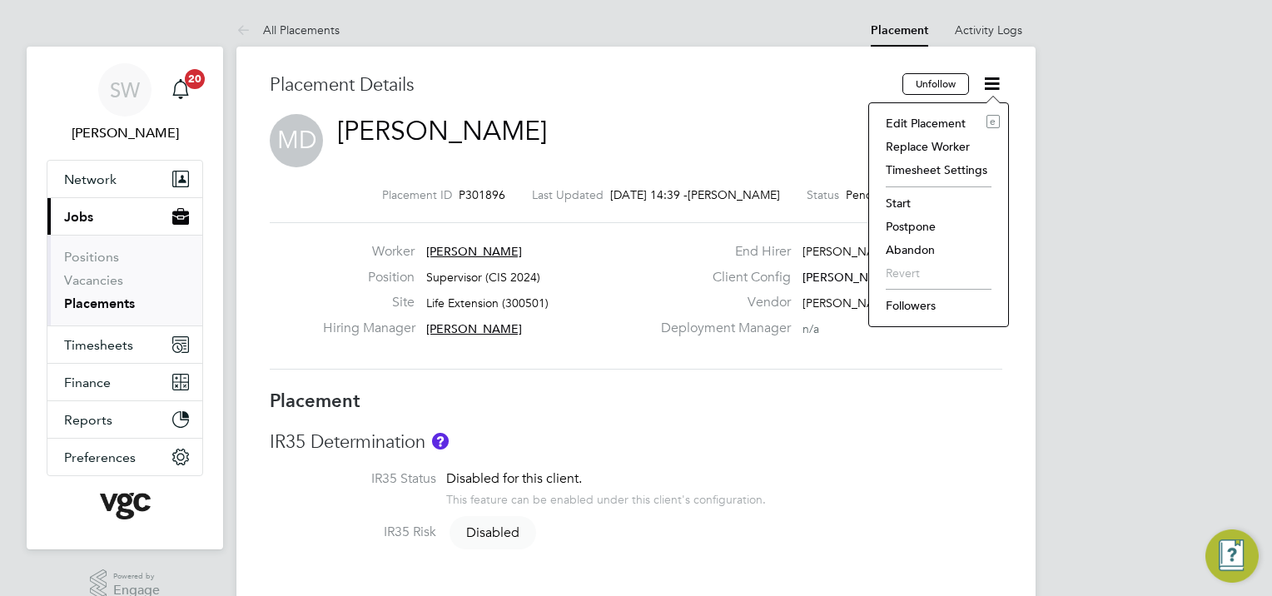
click at [899, 201] on li "Start" at bounding box center [938, 202] width 122 height 23
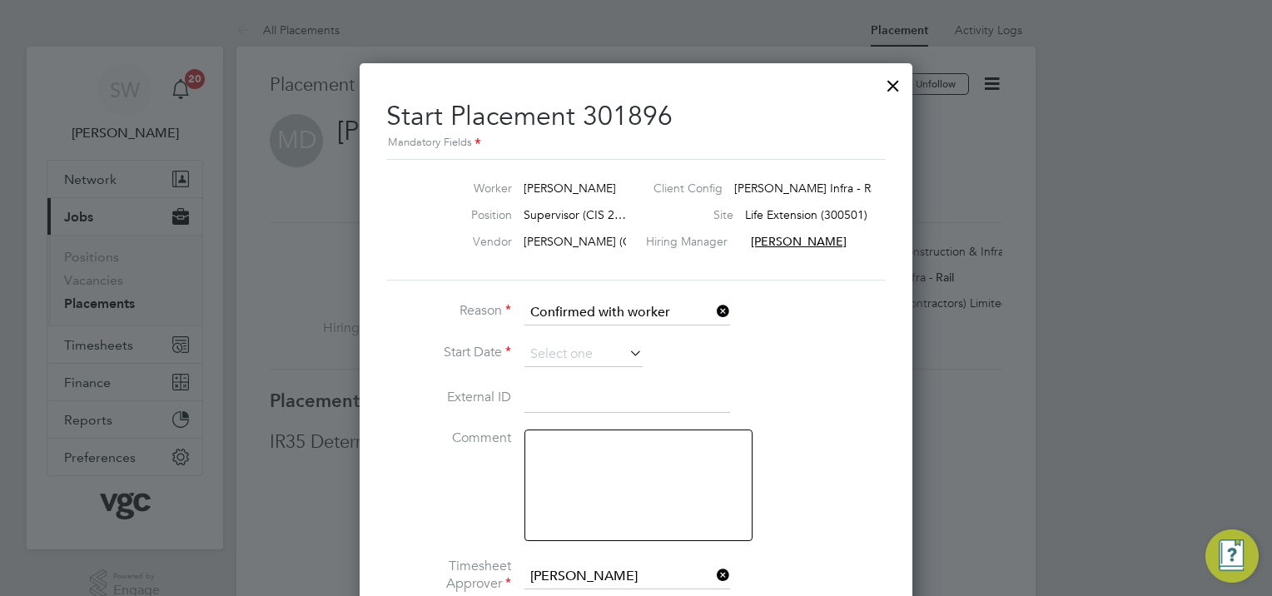
click at [626, 350] on icon at bounding box center [626, 352] width 0 height 23
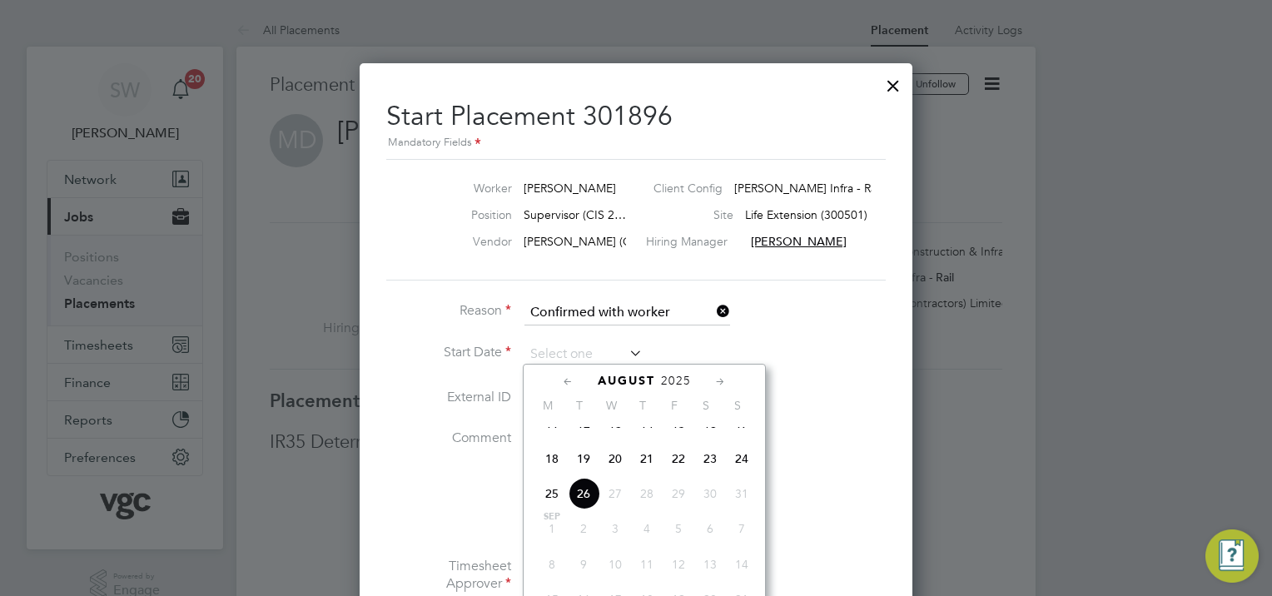
drag, startPoint x: 546, startPoint y: 474, endPoint x: 580, endPoint y: 457, distance: 38.3
click at [549, 472] on span "18" at bounding box center [552, 459] width 32 height 32
type input "[DATE]"
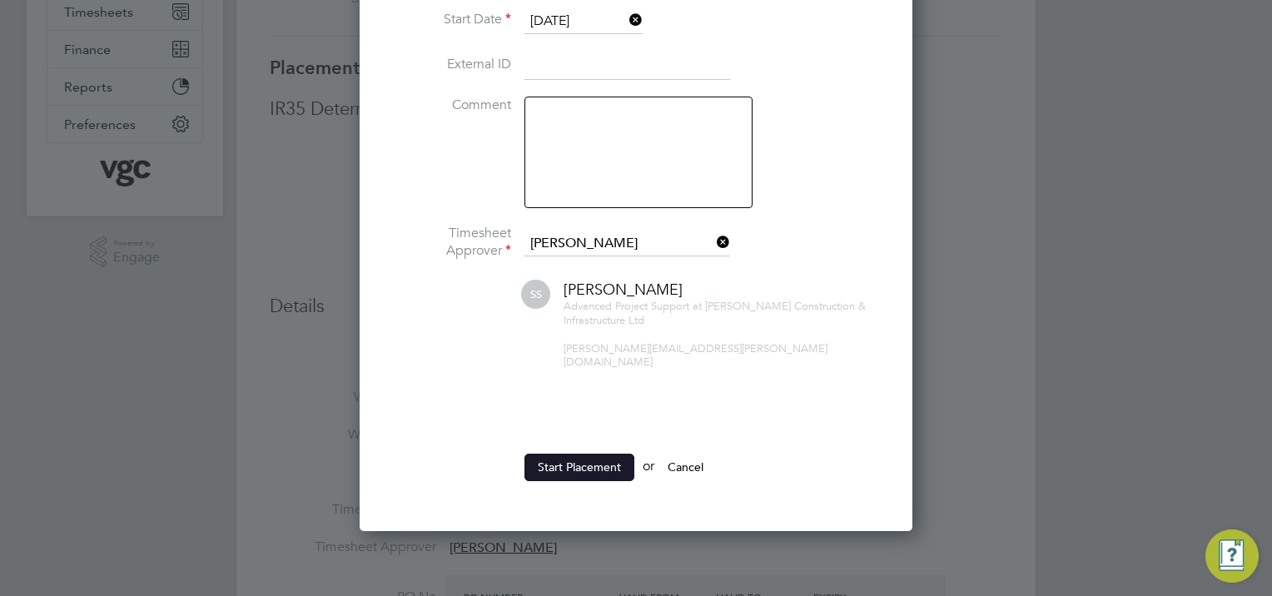
click at [580, 454] on button "Start Placement" at bounding box center [579, 467] width 110 height 27
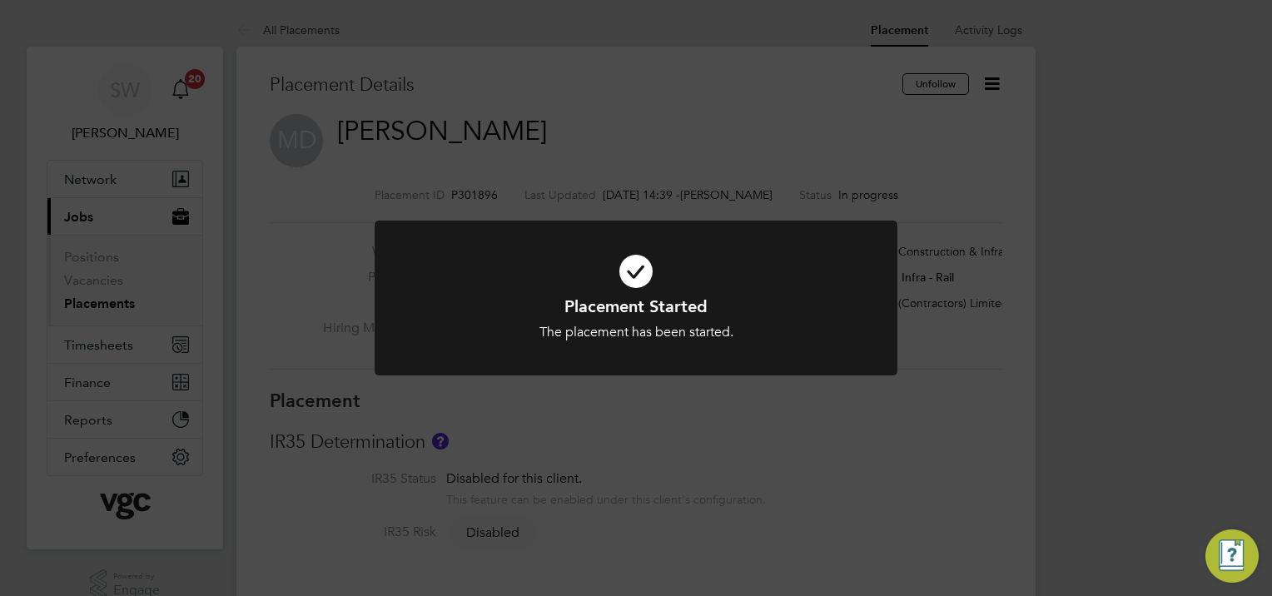
drag, startPoint x: 176, startPoint y: 270, endPoint x: 125, endPoint y: 293, distance: 55.9
click at [170, 270] on div "Placement Started The placement has been started. Cancel Okay" at bounding box center [636, 298] width 1272 height 596
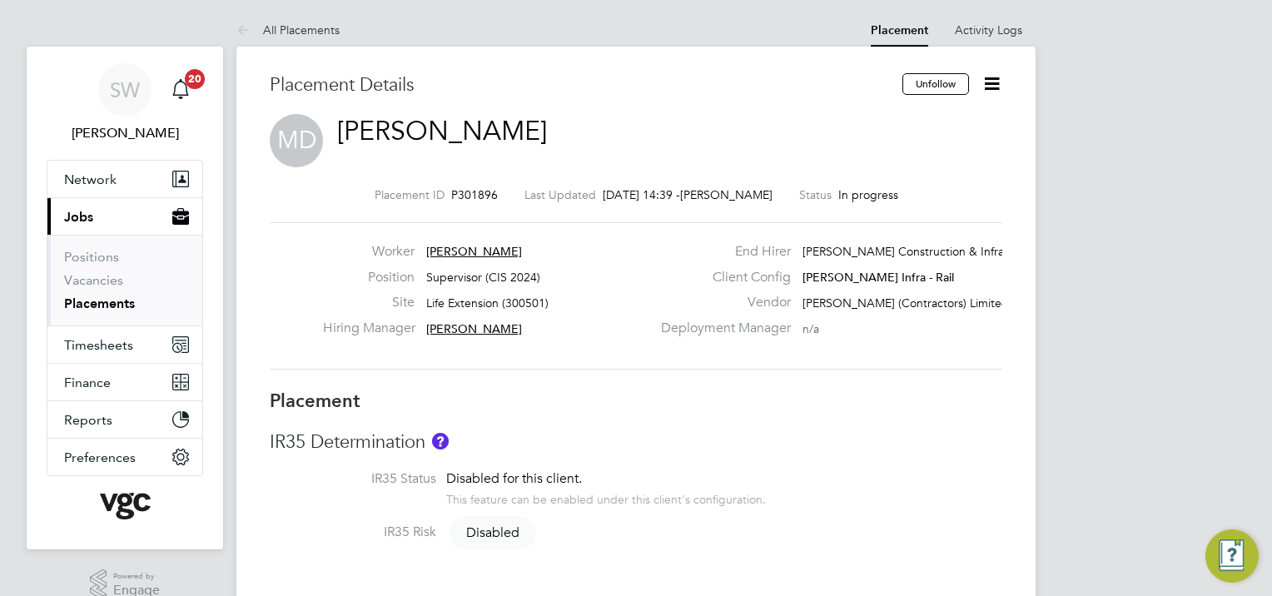
click at [97, 305] on link "Placements" at bounding box center [99, 303] width 71 height 16
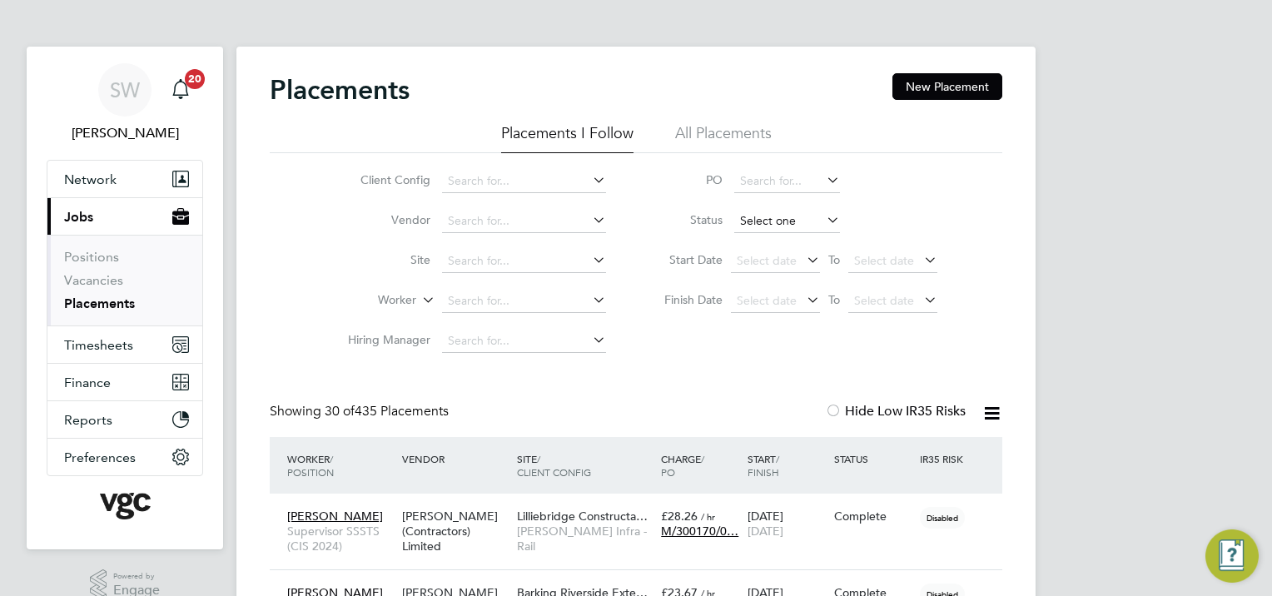
click at [773, 218] on input at bounding box center [787, 221] width 106 height 23
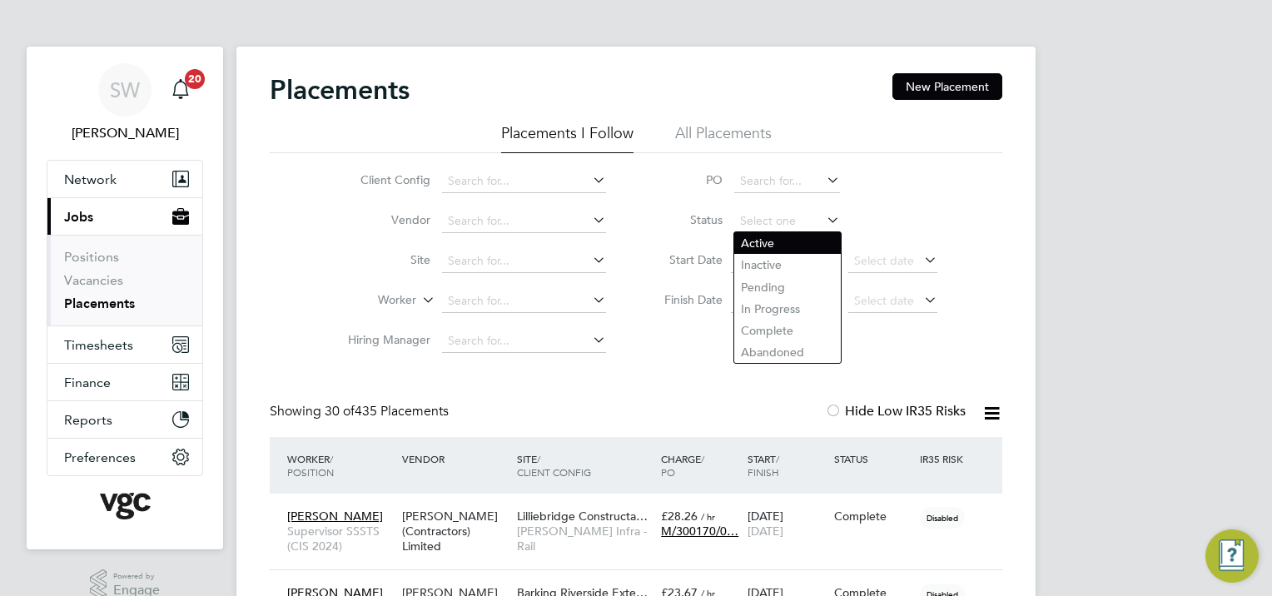
click at [760, 236] on li "Active" at bounding box center [787, 243] width 107 height 22
type input "Active"
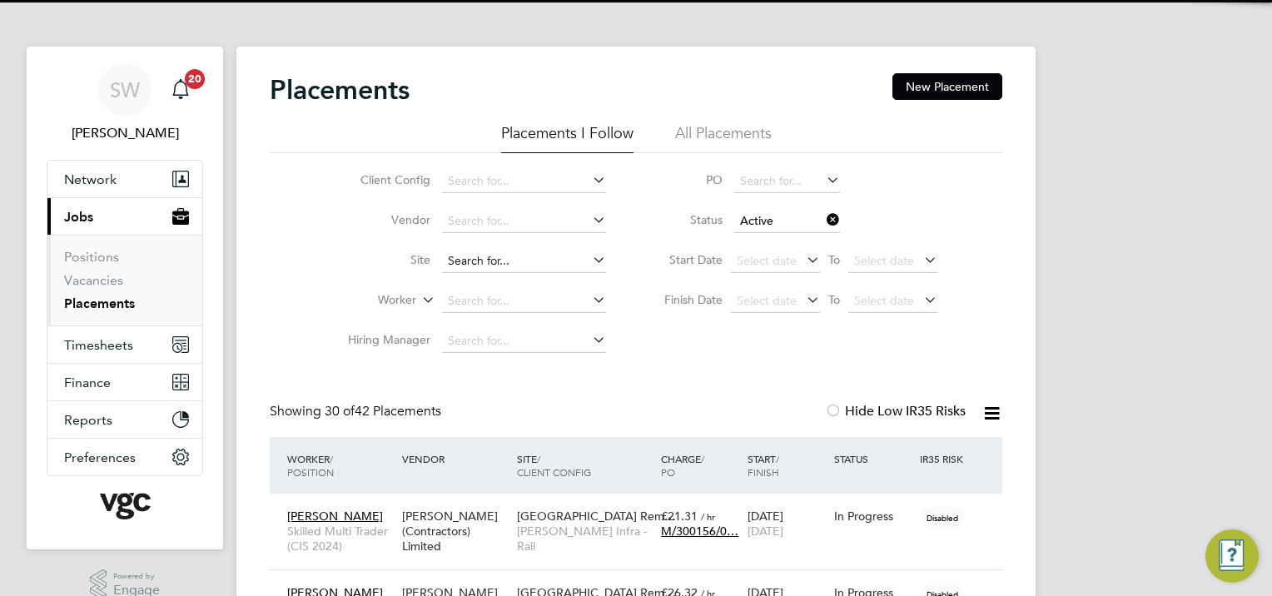
click at [465, 262] on input at bounding box center [524, 261] width 164 height 23
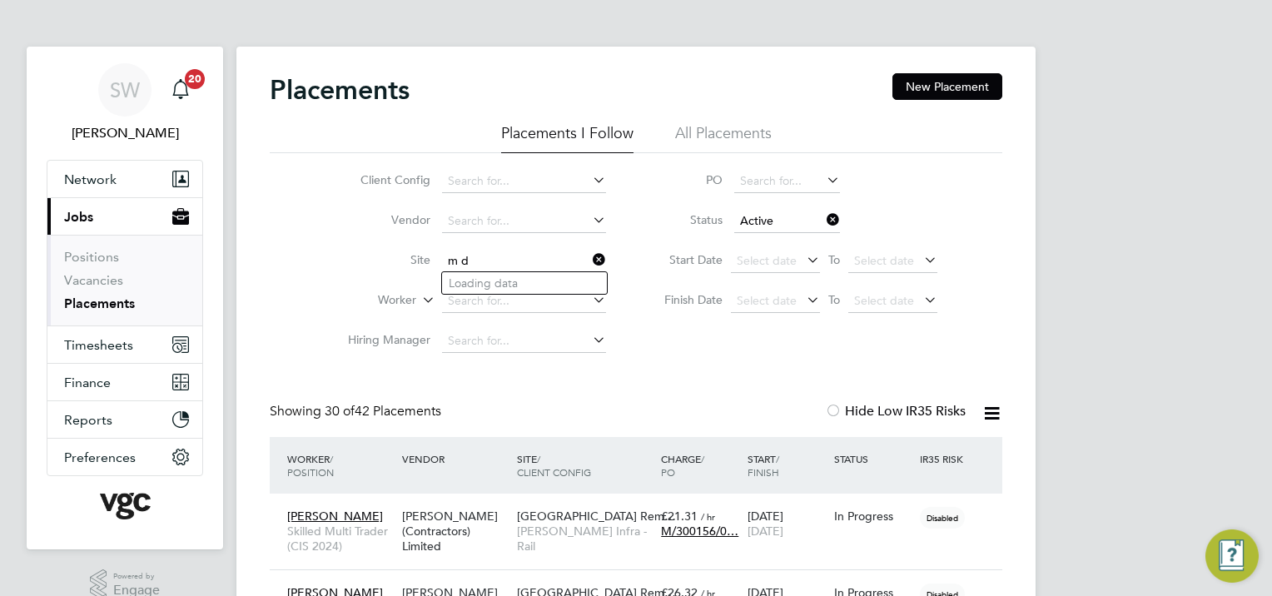
type input "m"
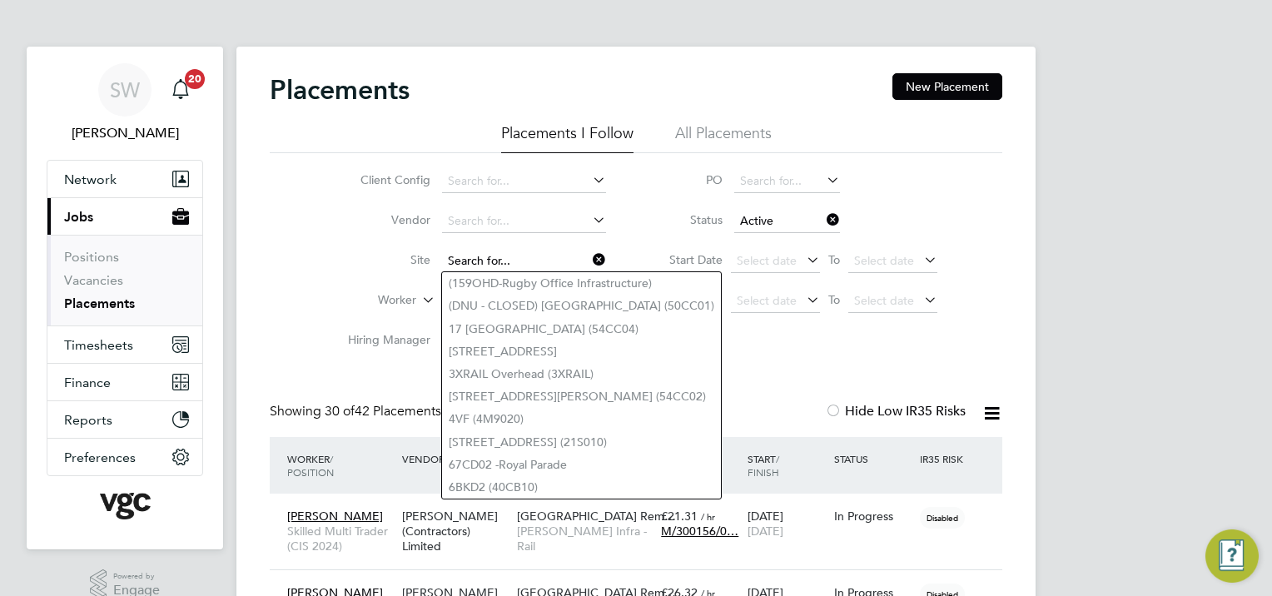
drag, startPoint x: 364, startPoint y: 250, endPoint x: 445, endPoint y: 267, distance: 83.4
click at [363, 250] on li "Site" at bounding box center [470, 261] width 313 height 40
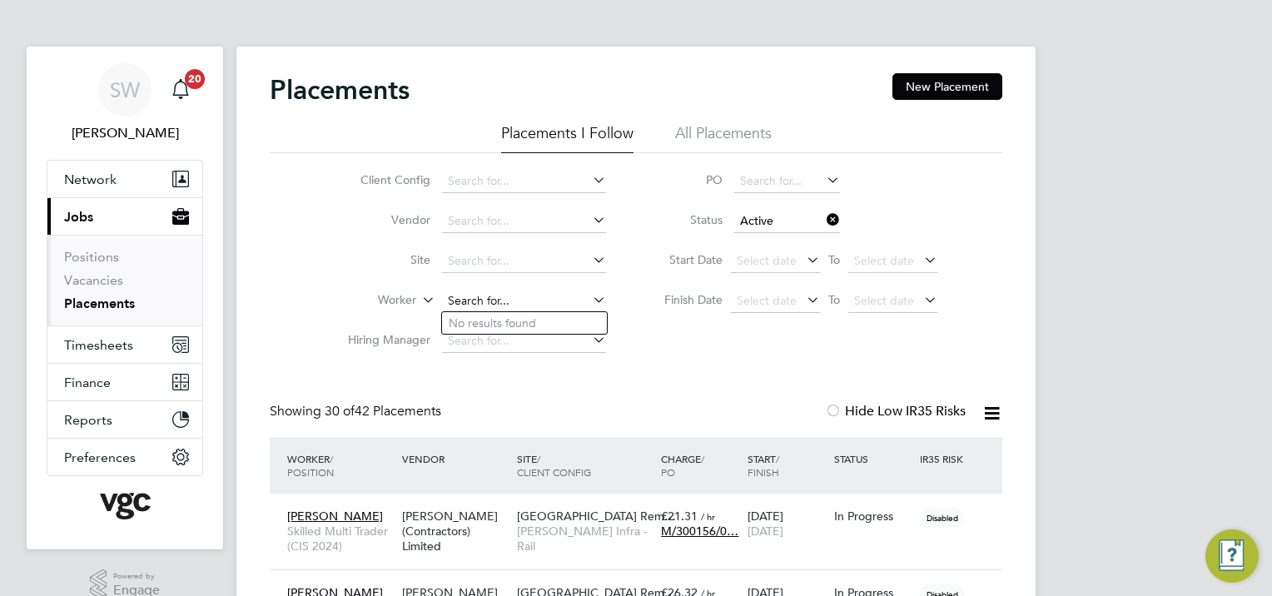
click at [466, 295] on input at bounding box center [524, 301] width 164 height 23
drag, startPoint x: 498, startPoint y: 323, endPoint x: 500, endPoint y: 310, distance: 13.5
click at [499, 319] on b "Dibbl" at bounding box center [504, 323] width 31 height 14
type input "[PERSON_NAME]"
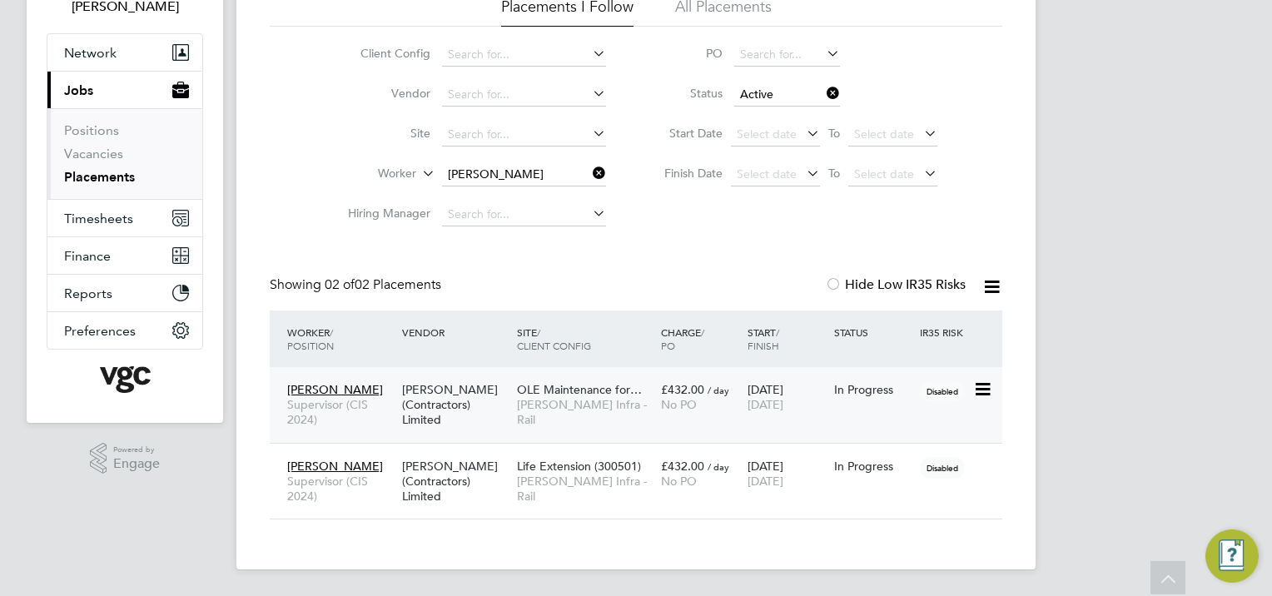
click at [842, 386] on div "In Progress" at bounding box center [873, 389] width 78 height 15
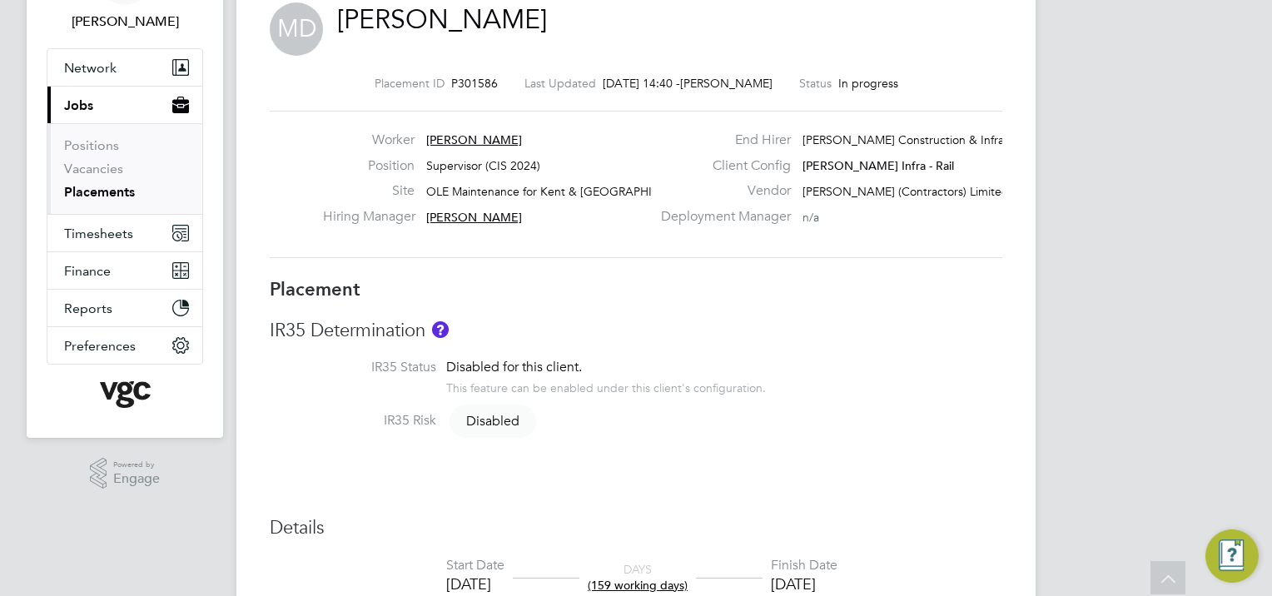
scroll to position [83, 0]
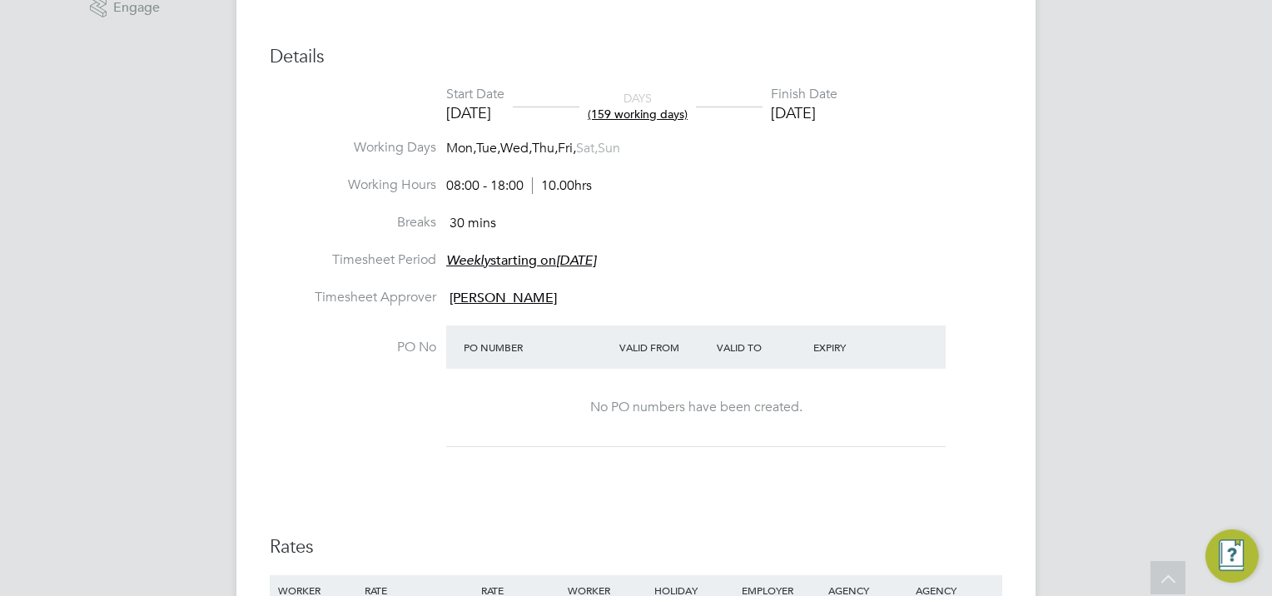
click at [649, 347] on div "Valid From" at bounding box center [663, 347] width 97 height 30
click at [628, 403] on div "No PO numbers have been created." at bounding box center [696, 407] width 466 height 17
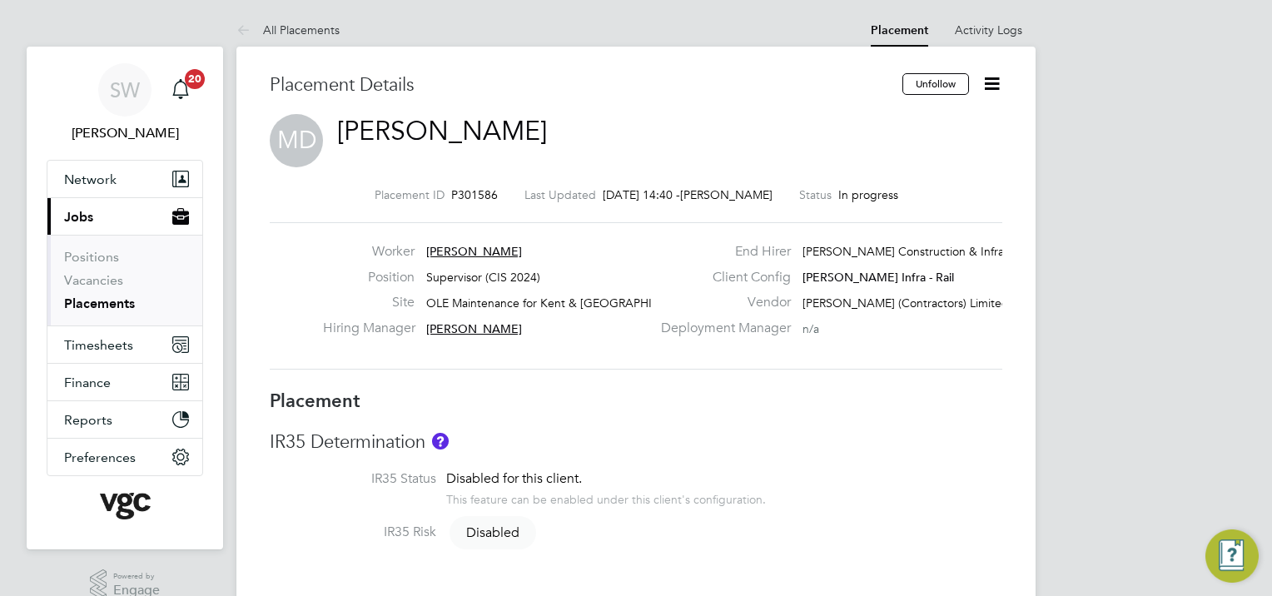
click at [981, 82] on icon at bounding box center [991, 83] width 21 height 21
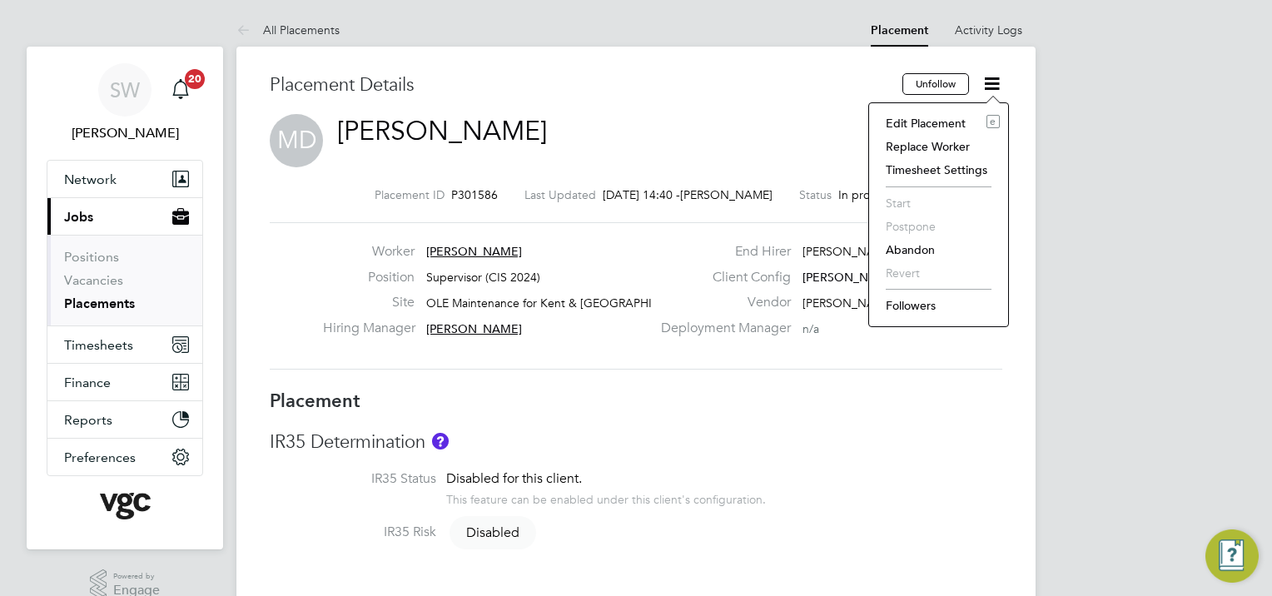
click at [943, 166] on li "Timesheet Settings" at bounding box center [938, 169] width 122 height 23
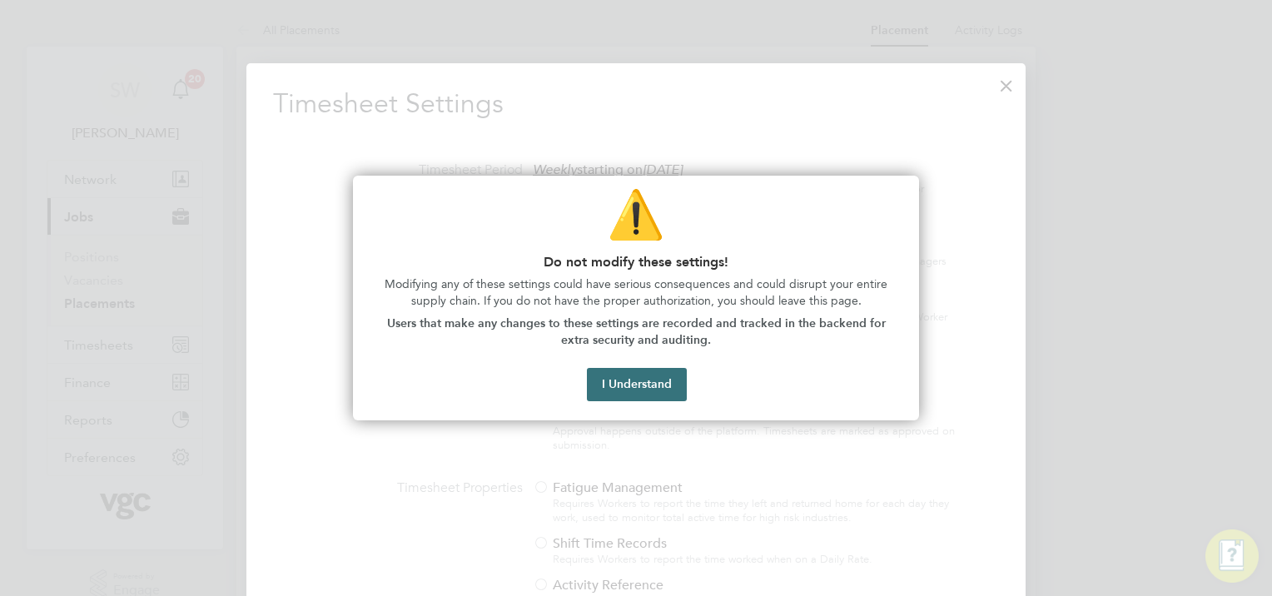
click at [659, 391] on button "I Understand" at bounding box center [637, 384] width 100 height 33
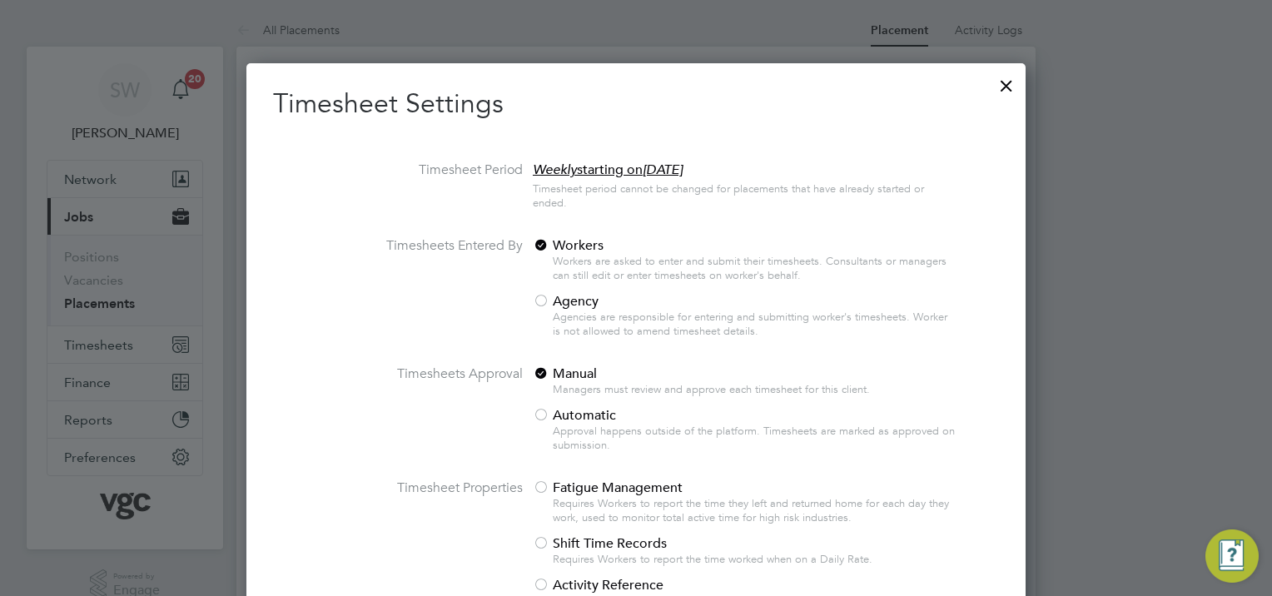
click at [997, 77] on div at bounding box center [1006, 82] width 30 height 30
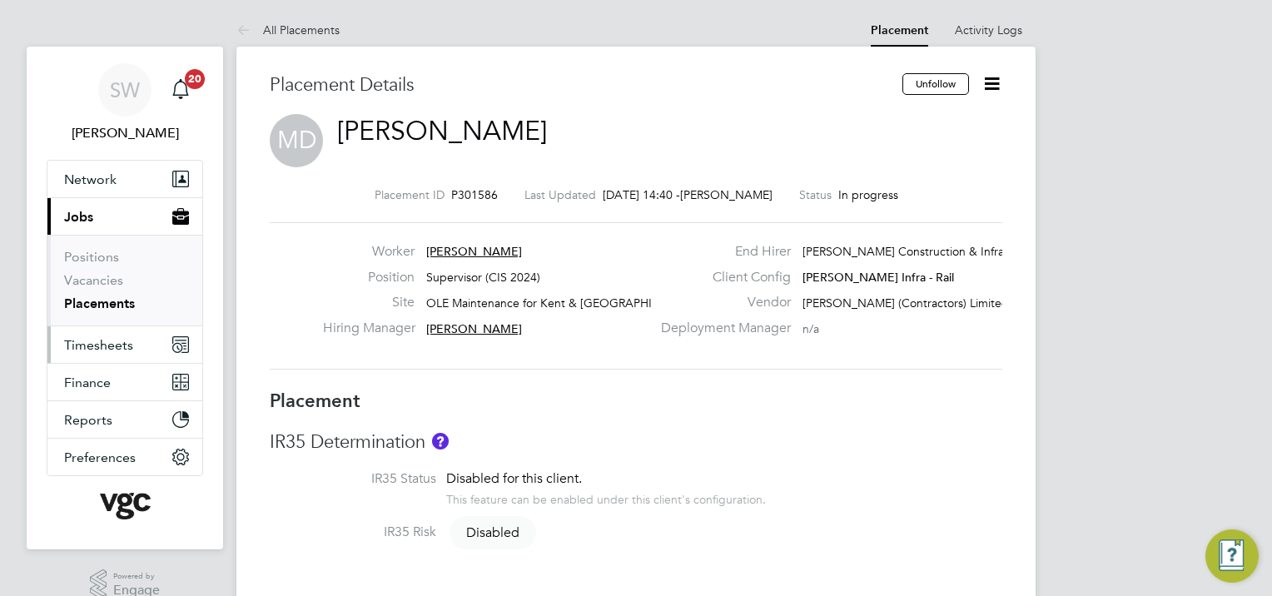
click at [89, 341] on span "Timesheets" at bounding box center [98, 345] width 69 height 16
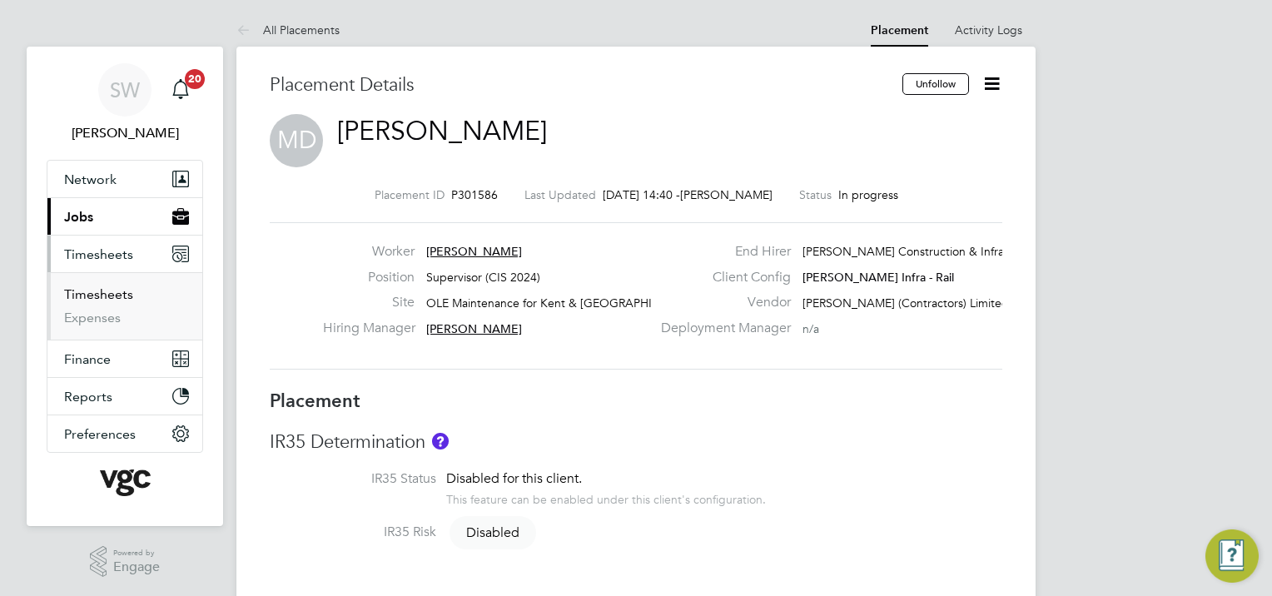
click at [90, 293] on link "Timesheets" at bounding box center [98, 294] width 69 height 16
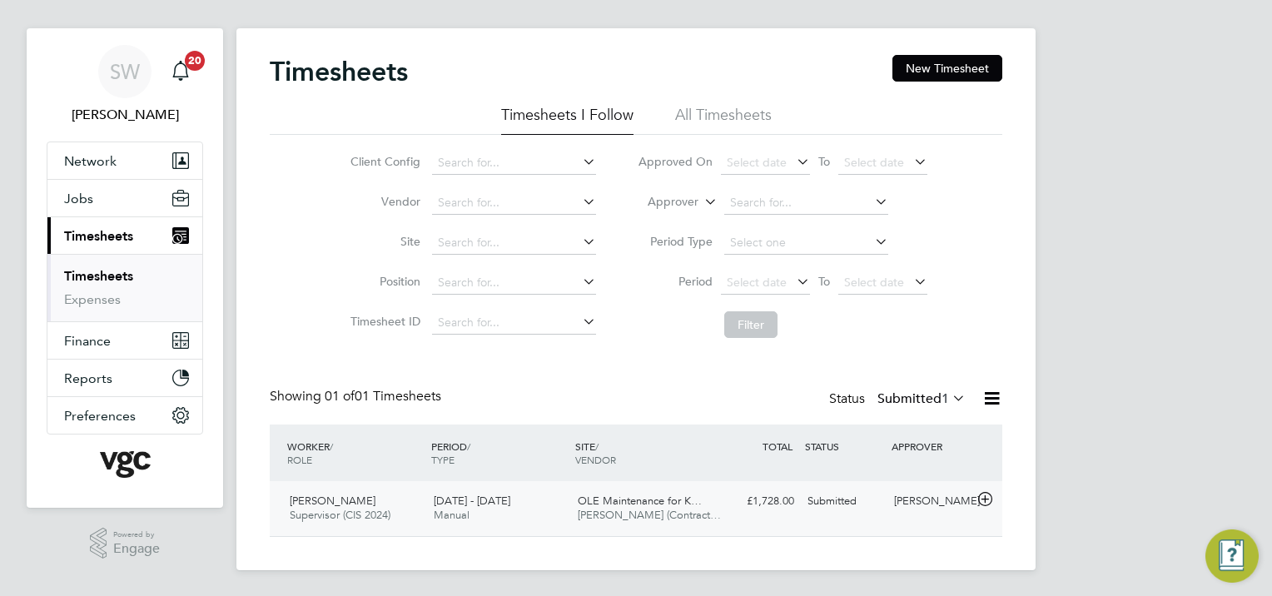
click at [912, 509] on div "[PERSON_NAME]" at bounding box center [930, 501] width 87 height 27
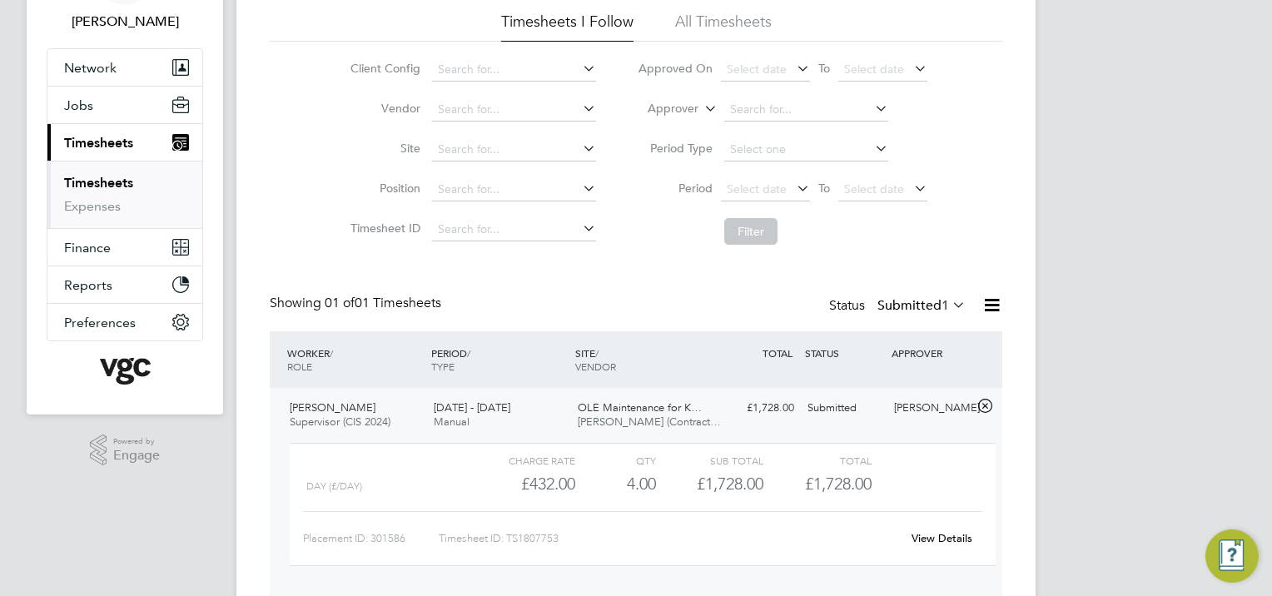
scroll to position [171, 0]
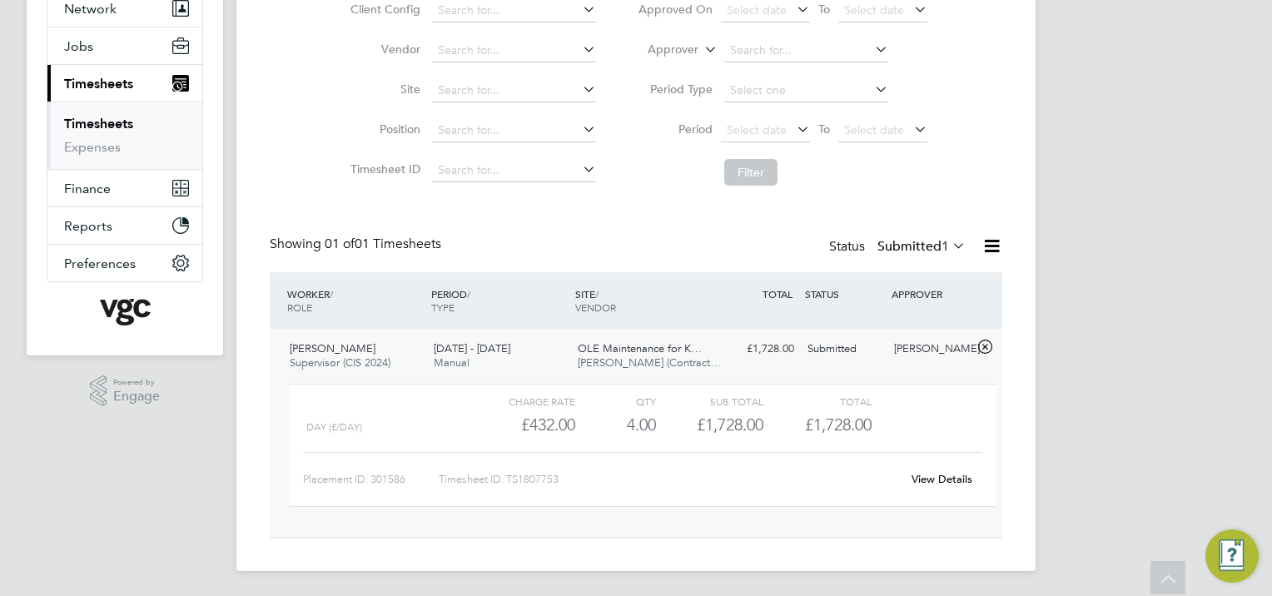
click at [941, 479] on link "View Details" at bounding box center [941, 479] width 61 height 14
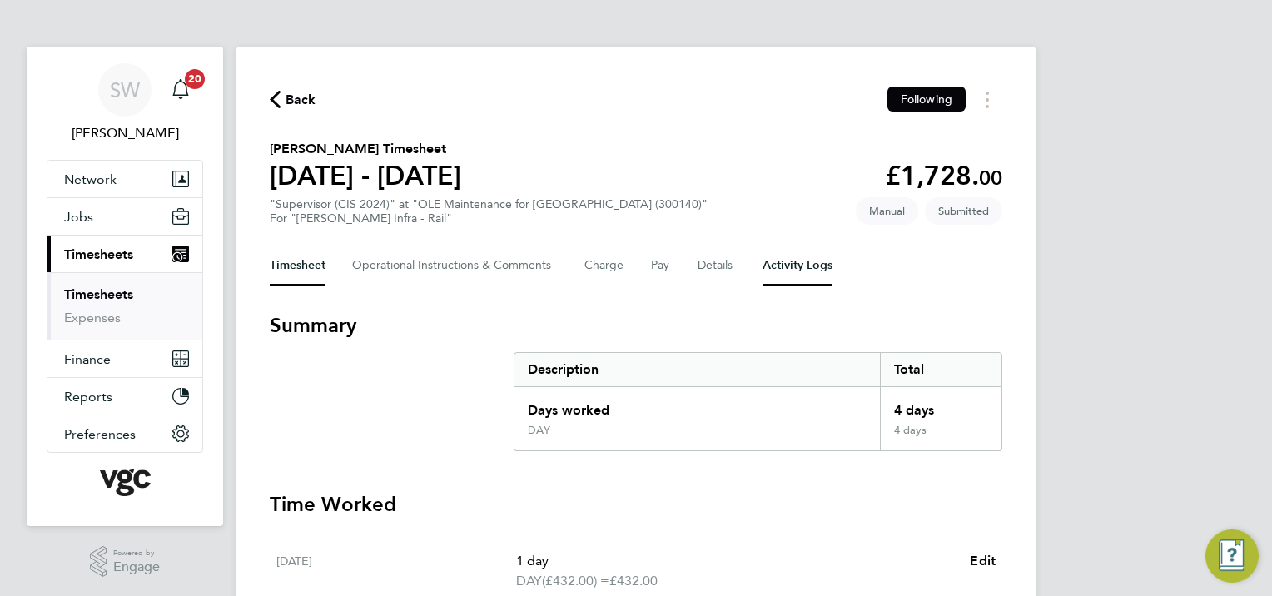
click at [773, 268] on Logs-tab "Activity Logs" at bounding box center [797, 266] width 70 height 40
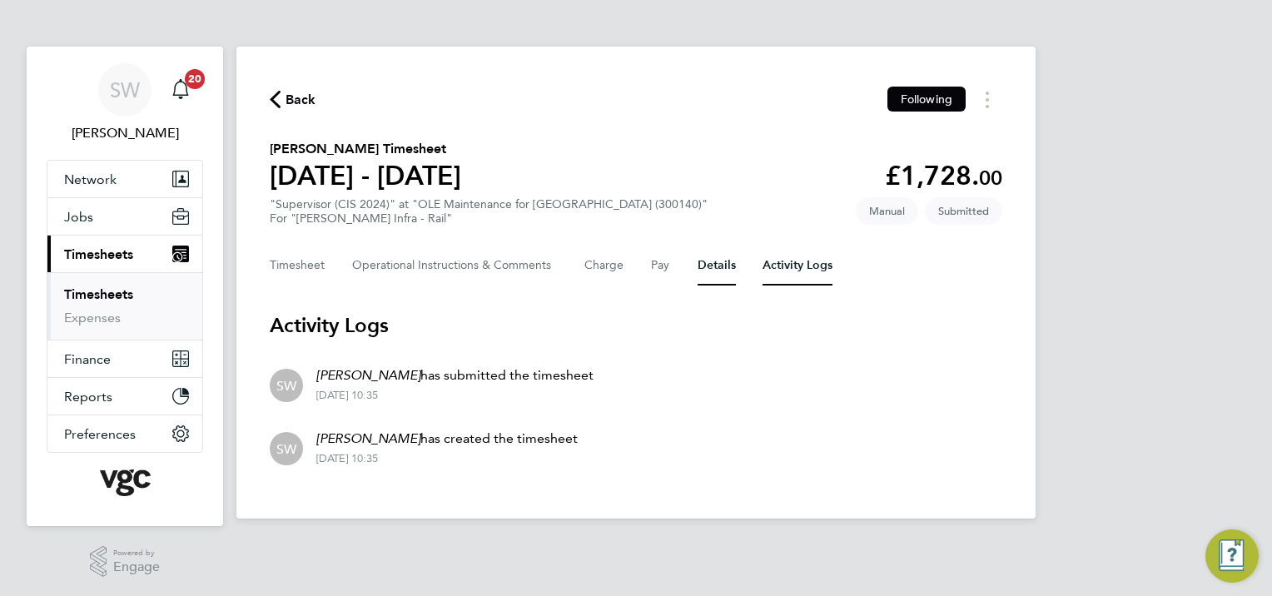
click at [706, 265] on button "Details" at bounding box center [717, 266] width 38 height 40
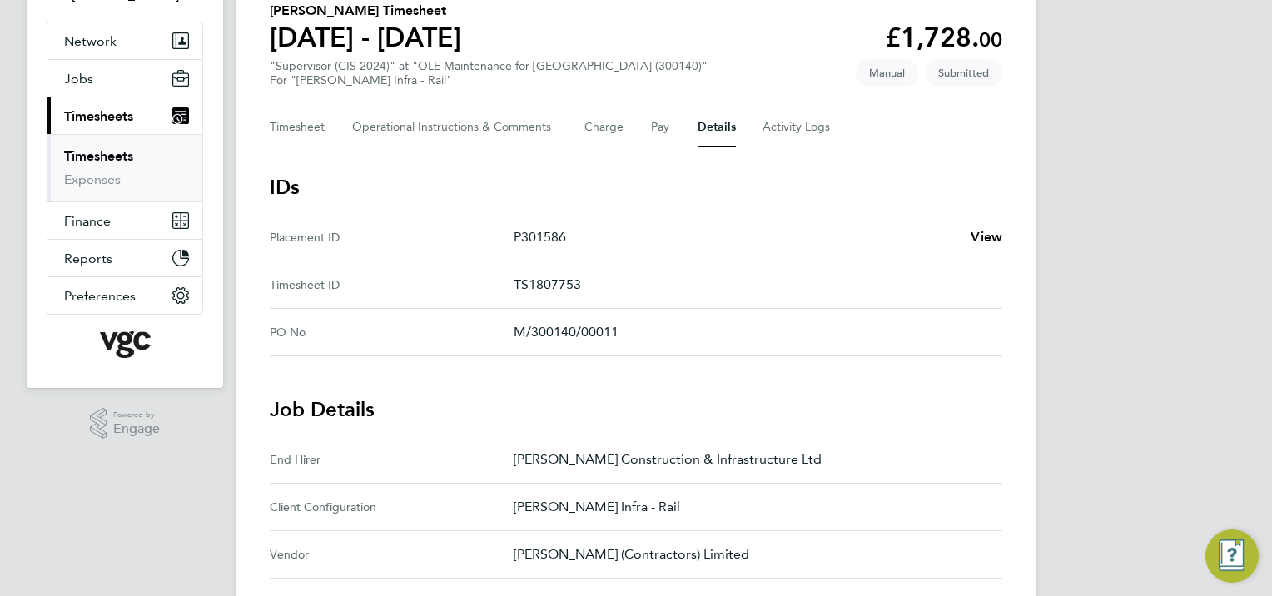
scroll to position [37, 0]
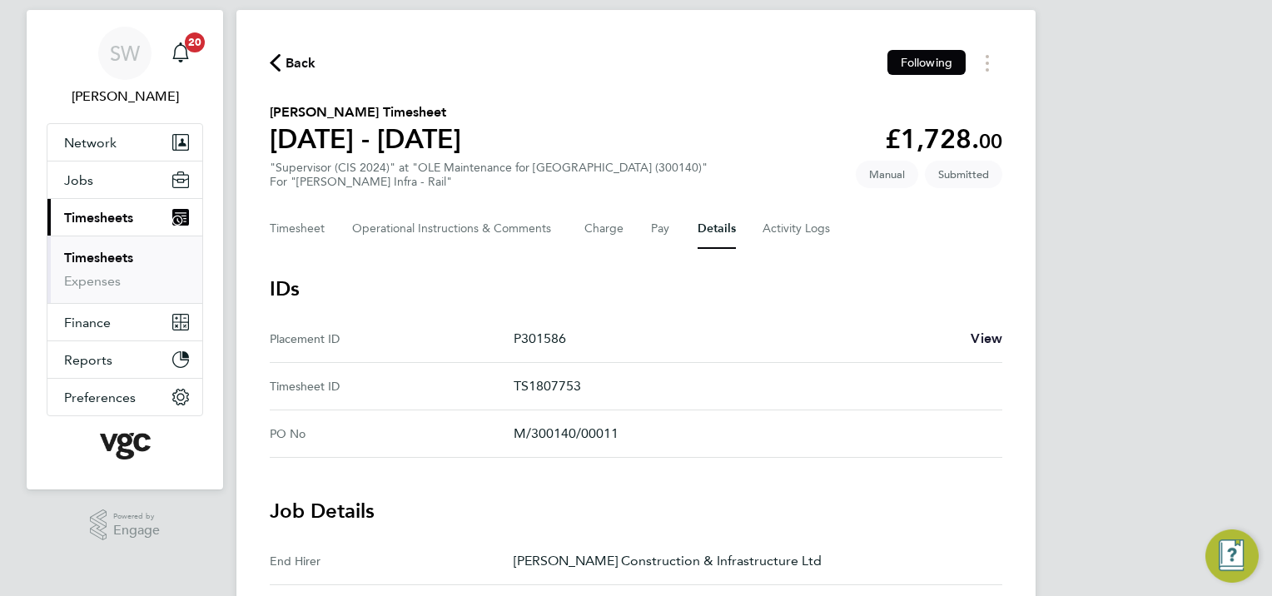
click at [985, 338] on span "View" at bounding box center [987, 338] width 32 height 16
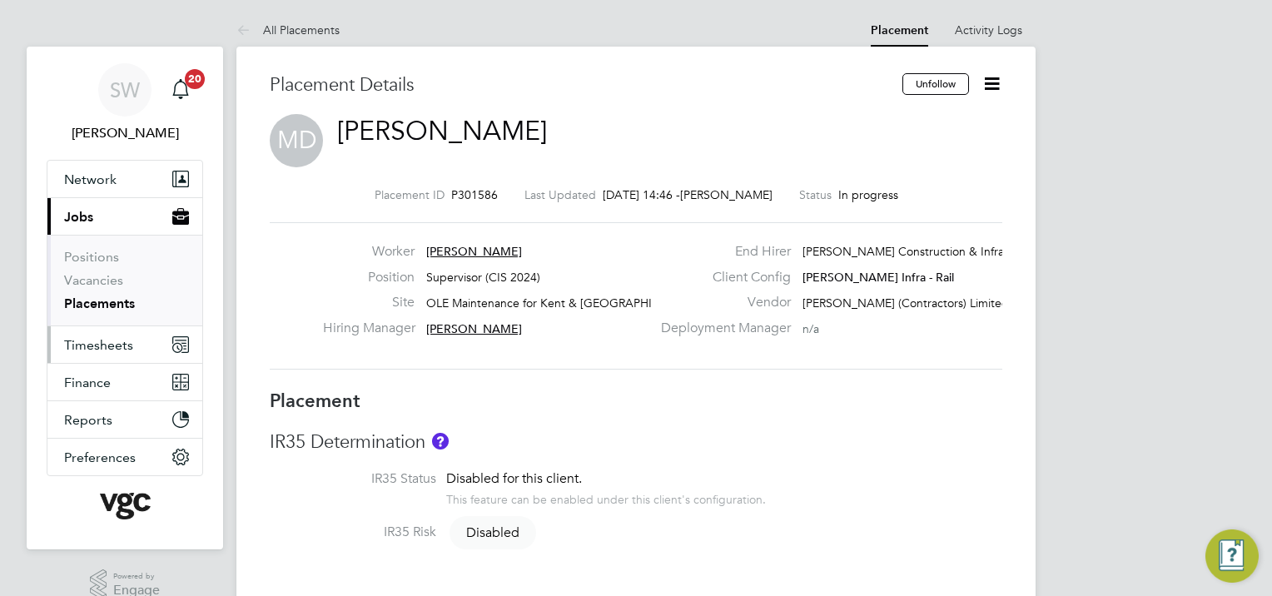
click at [86, 341] on span "Timesheets" at bounding box center [98, 345] width 69 height 16
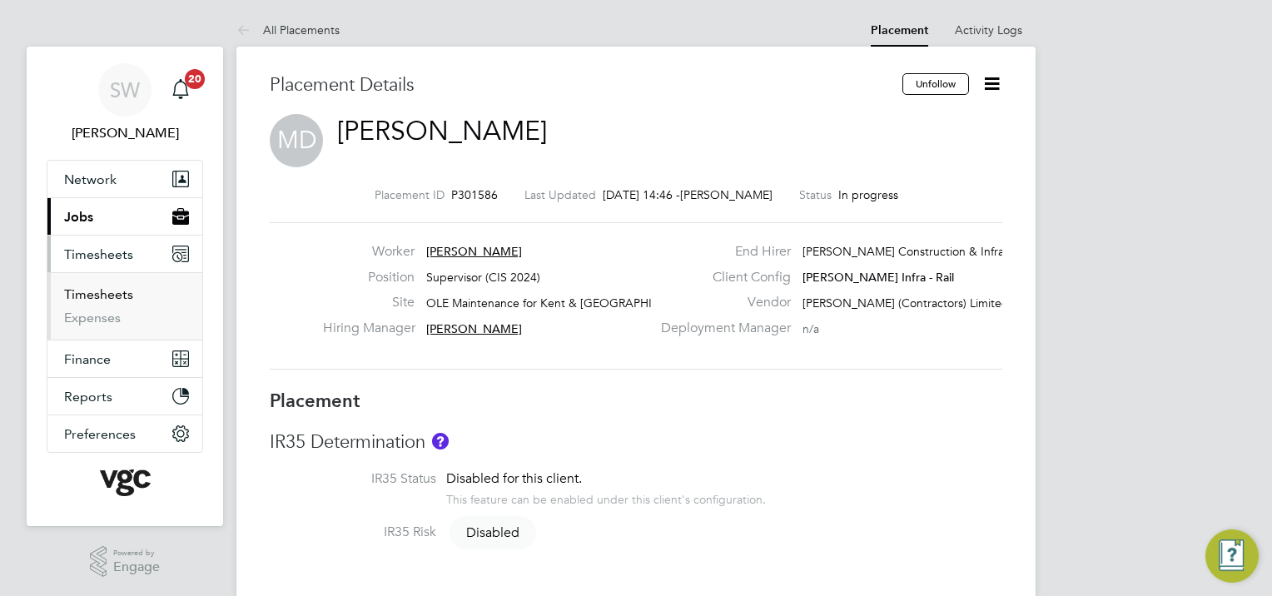
click at [97, 293] on link "Timesheets" at bounding box center [98, 294] width 69 height 16
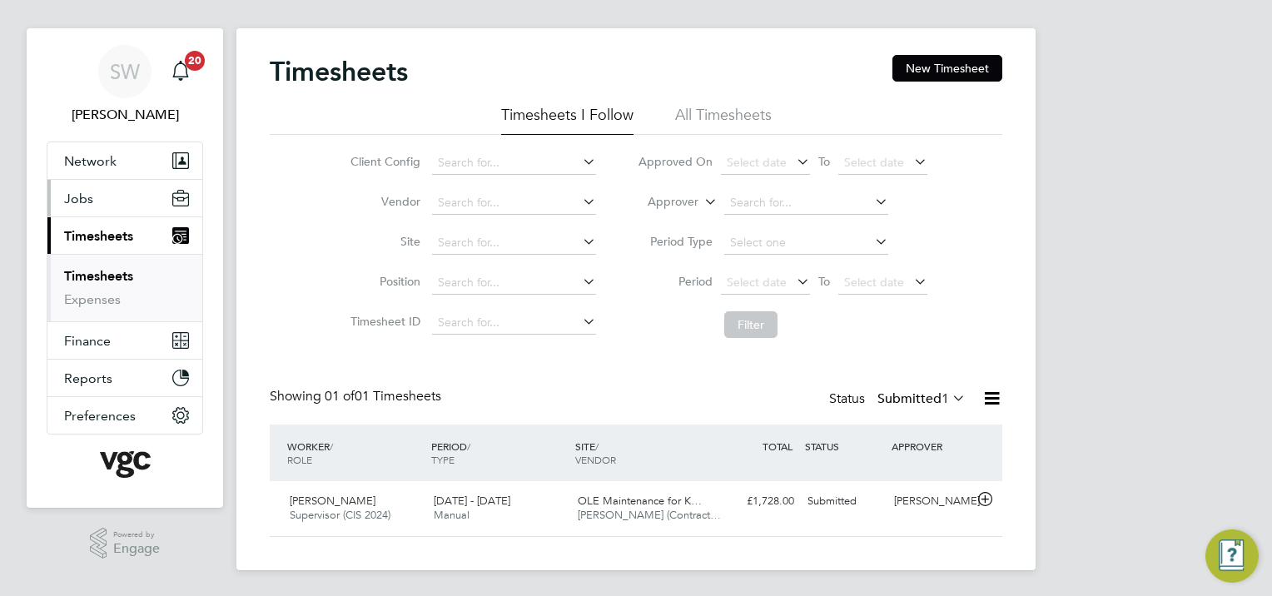
click at [80, 198] on span "Jobs" at bounding box center [78, 199] width 29 height 16
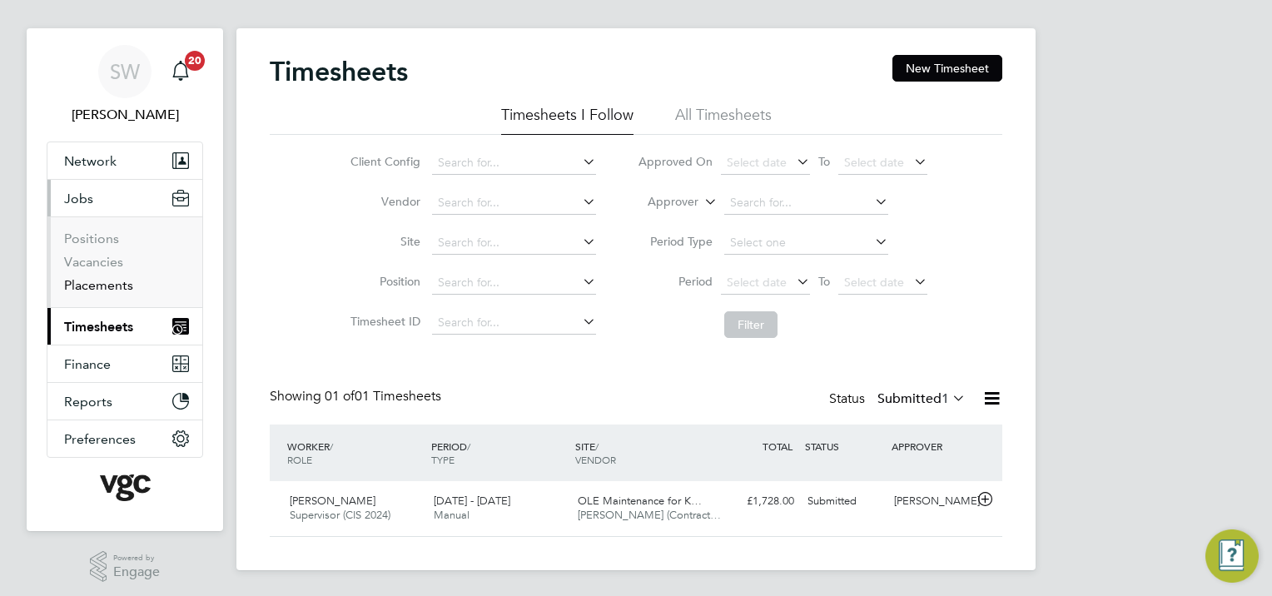
click at [112, 286] on link "Placements" at bounding box center [98, 285] width 69 height 16
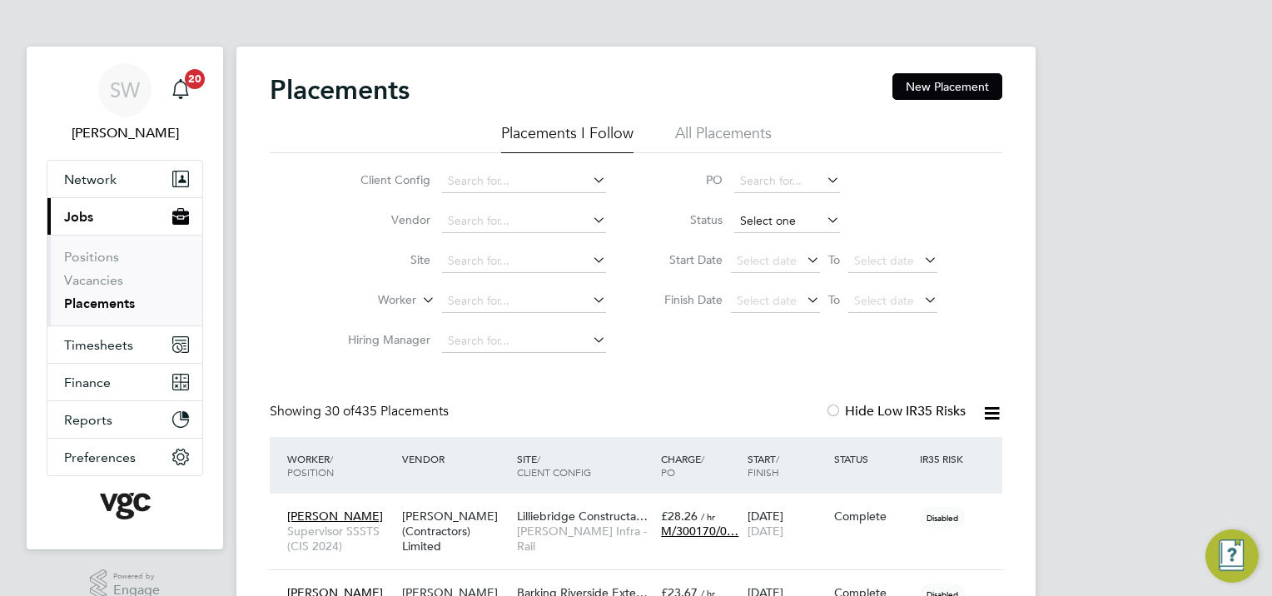
click at [771, 216] on input at bounding box center [787, 221] width 106 height 23
drag, startPoint x: 761, startPoint y: 236, endPoint x: 633, endPoint y: 252, distance: 129.2
click at [758, 236] on li "Active" at bounding box center [787, 243] width 107 height 22
type input "Active"
click at [480, 290] on input at bounding box center [524, 301] width 164 height 23
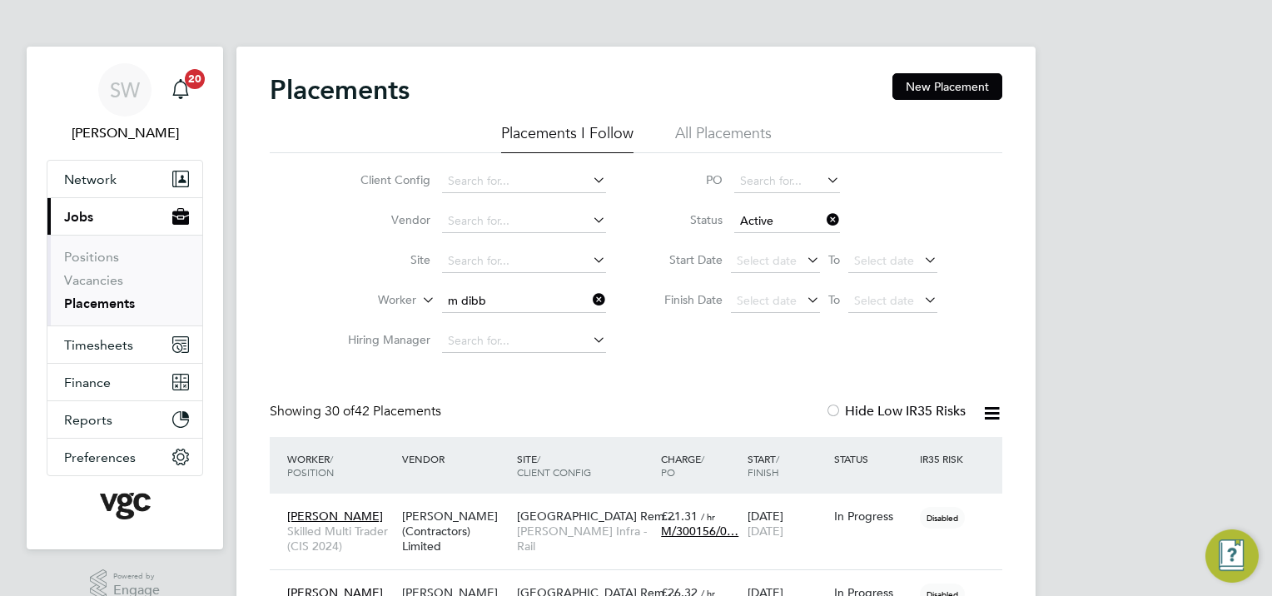
click at [513, 322] on b "Dibb" at bounding box center [502, 323] width 27 height 14
type input "[PERSON_NAME]"
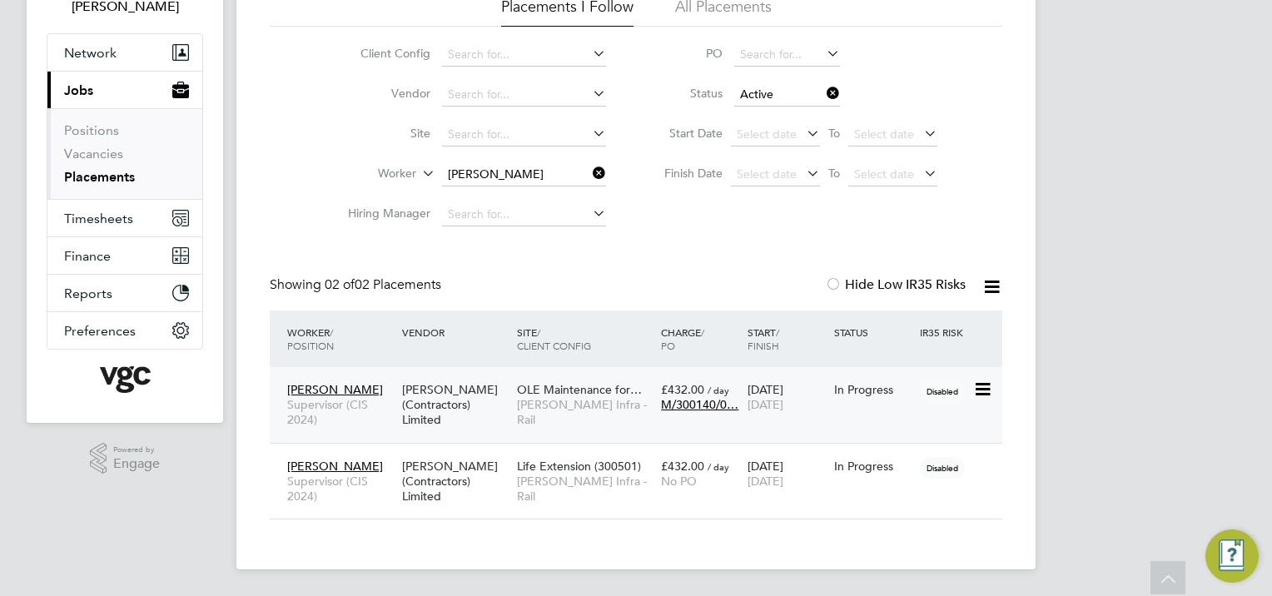
click at [862, 394] on div "In Progress" at bounding box center [873, 389] width 78 height 15
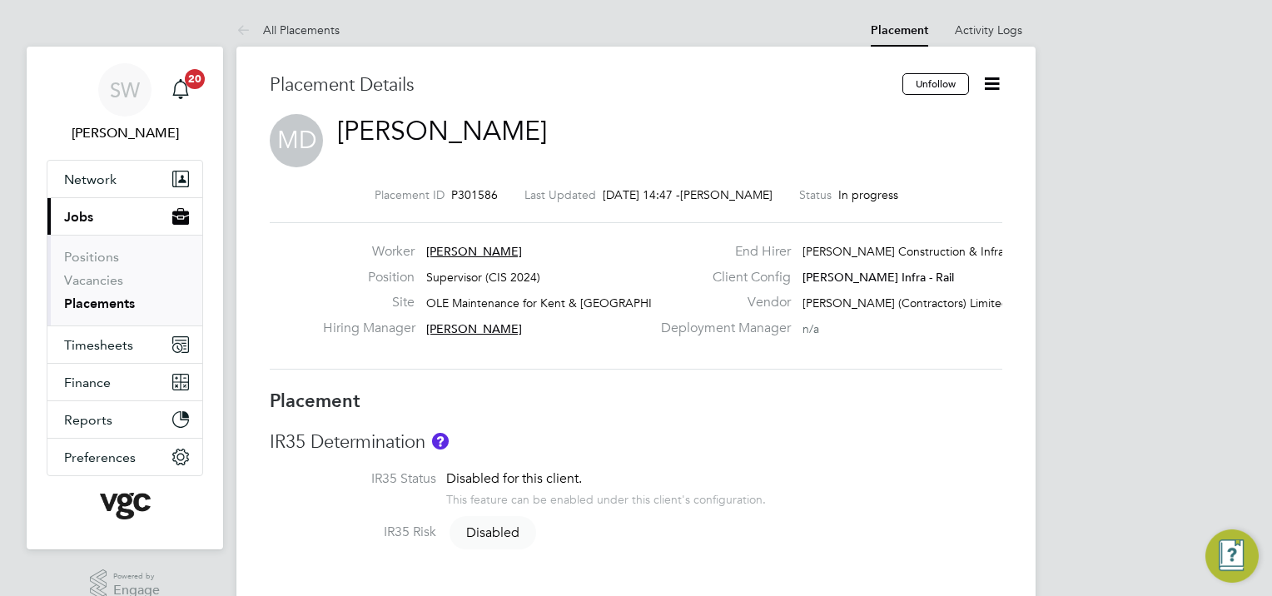
click at [986, 82] on icon at bounding box center [991, 83] width 21 height 21
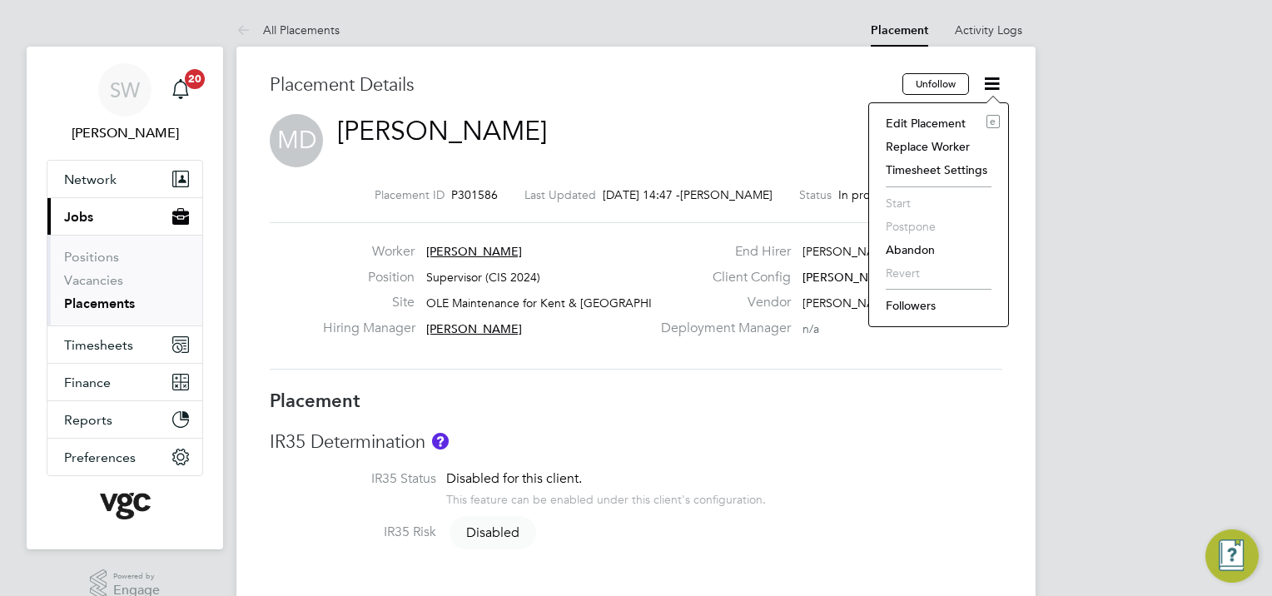
click at [792, 133] on div "MD [PERSON_NAME]" at bounding box center [636, 135] width 732 height 42
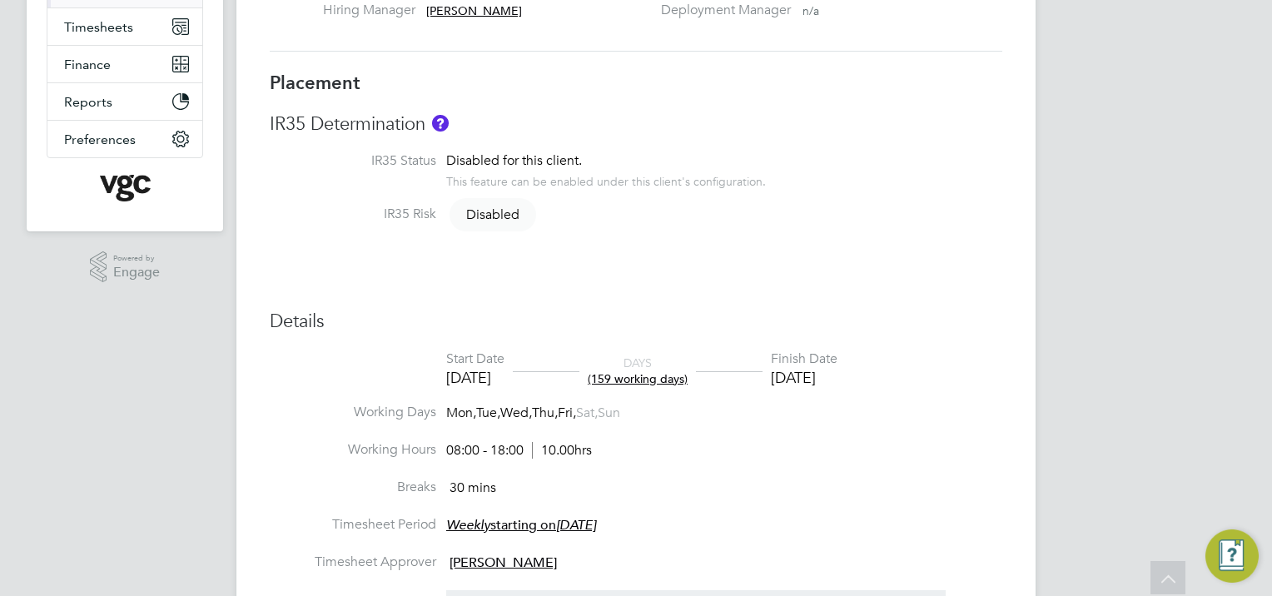
scroll to position [499, 0]
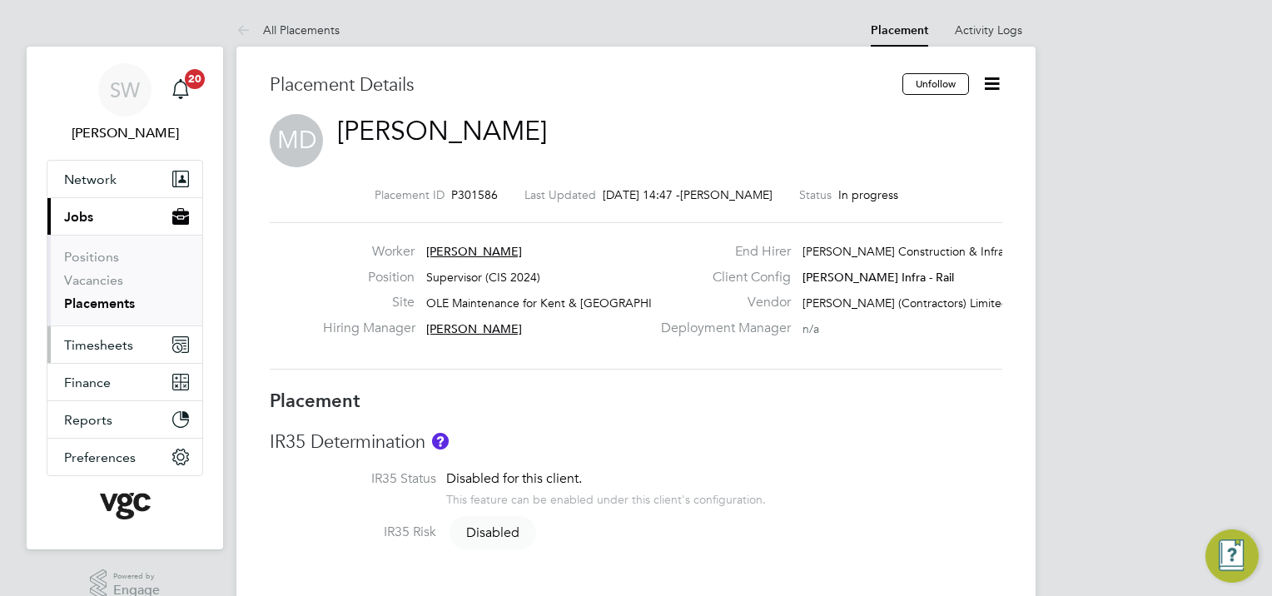
click at [97, 341] on span "Timesheets" at bounding box center [98, 345] width 69 height 16
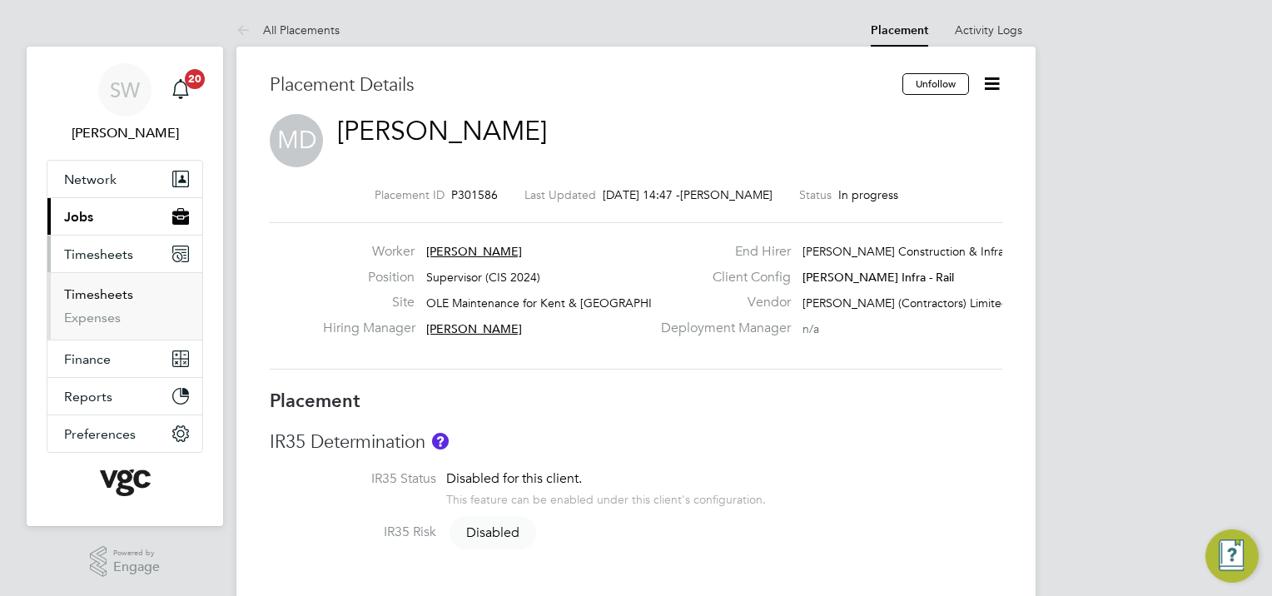
click at [92, 289] on link "Timesheets" at bounding box center [98, 294] width 69 height 16
